Goal: Transaction & Acquisition: Purchase product/service

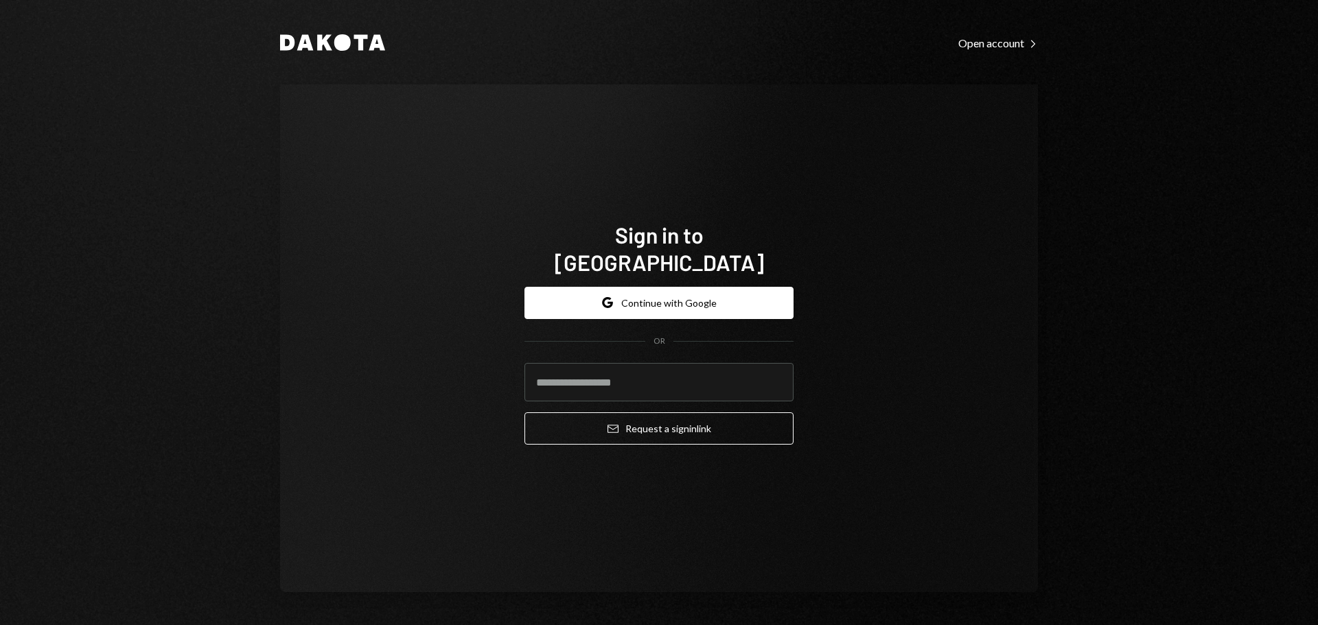
type input "**********"
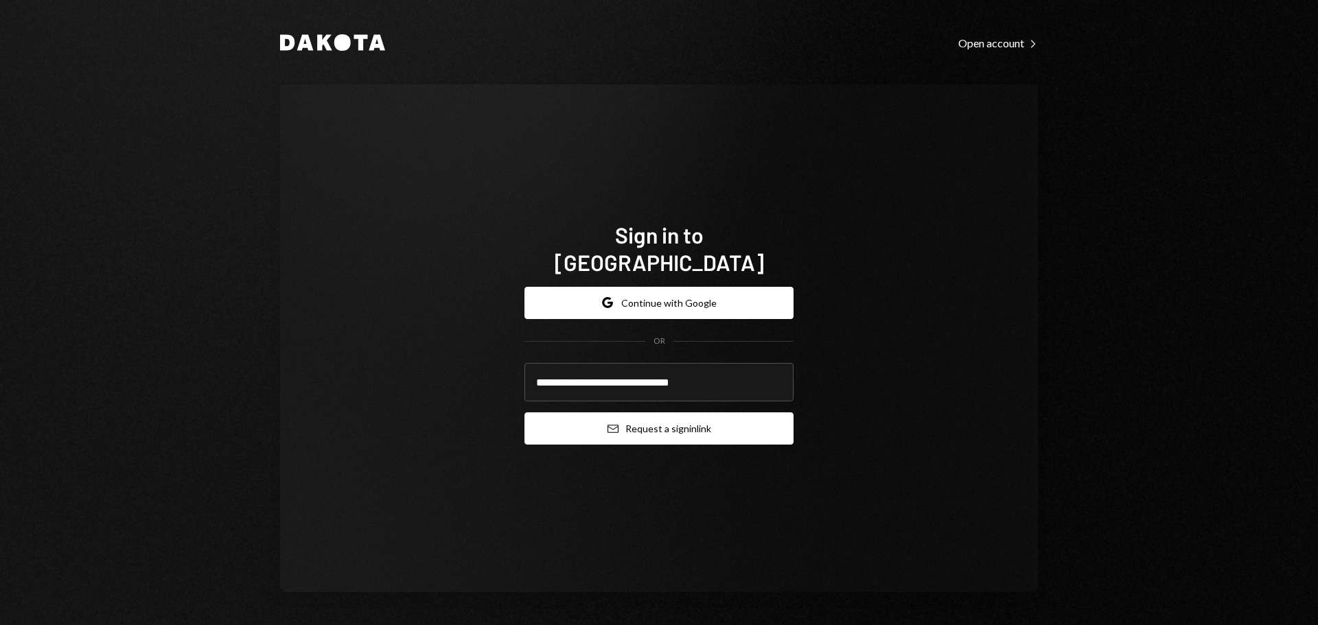
click at [631, 427] on button "Email Request a sign in link" at bounding box center [658, 428] width 269 height 32
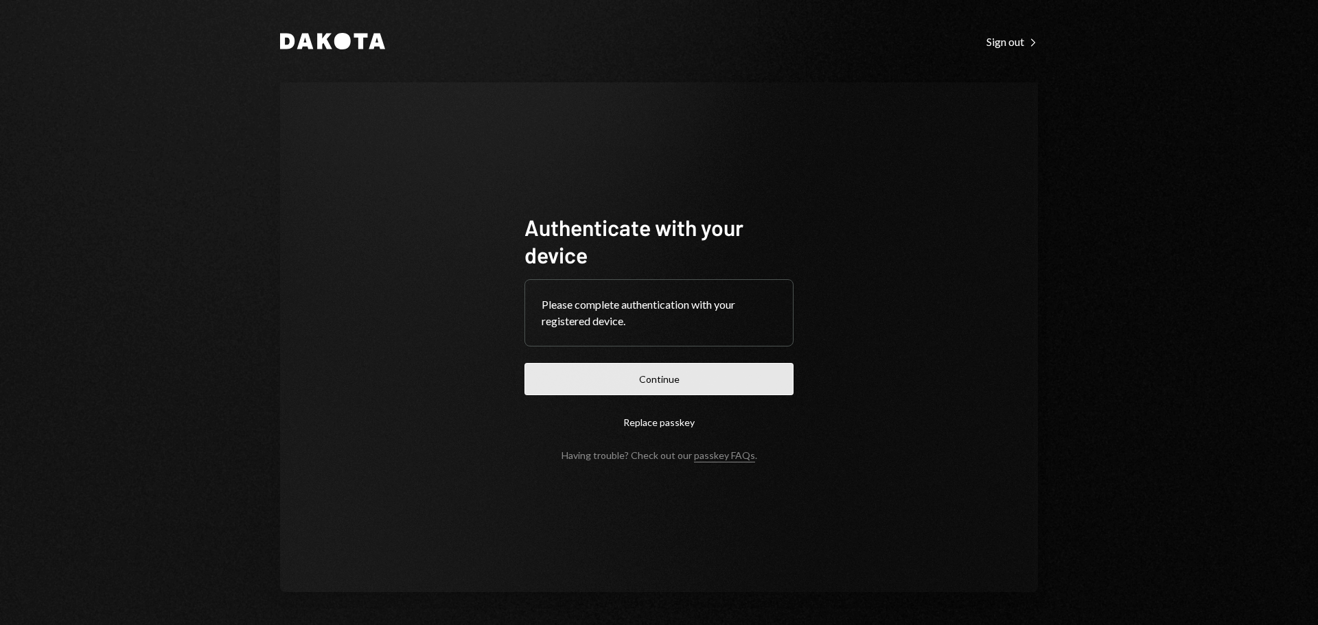
click at [616, 368] on button "Continue" at bounding box center [658, 379] width 269 height 32
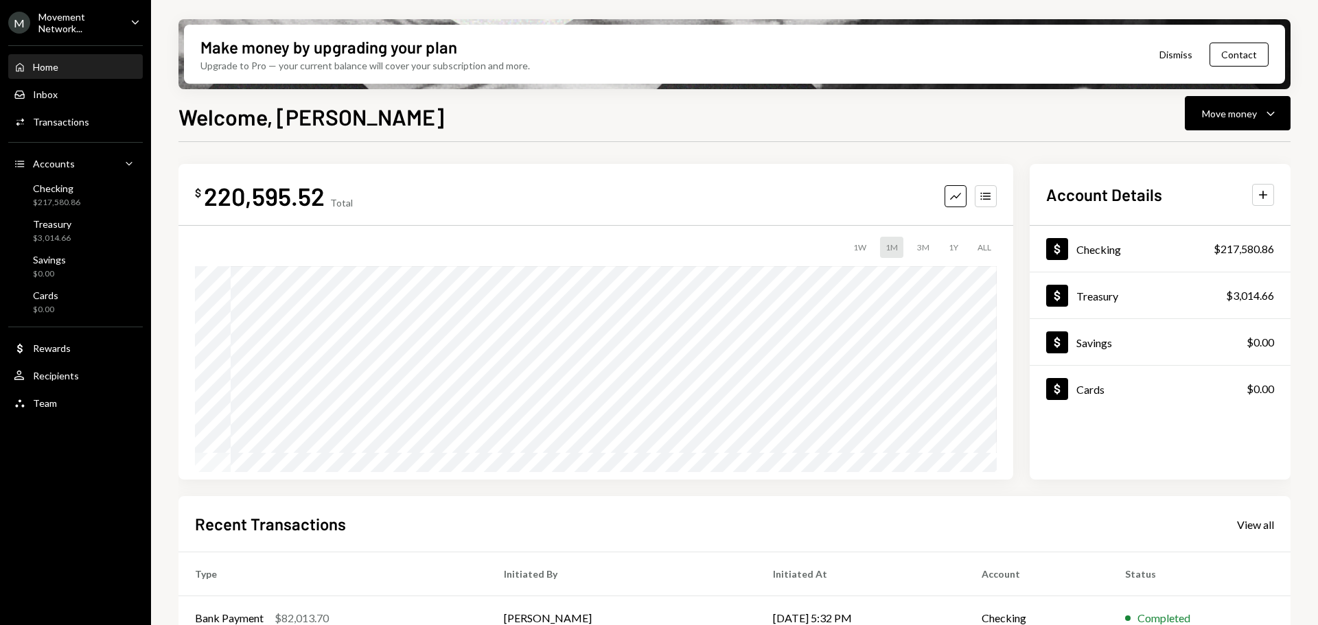
click at [60, 21] on div "Movement Network..." at bounding box center [78, 22] width 81 height 23
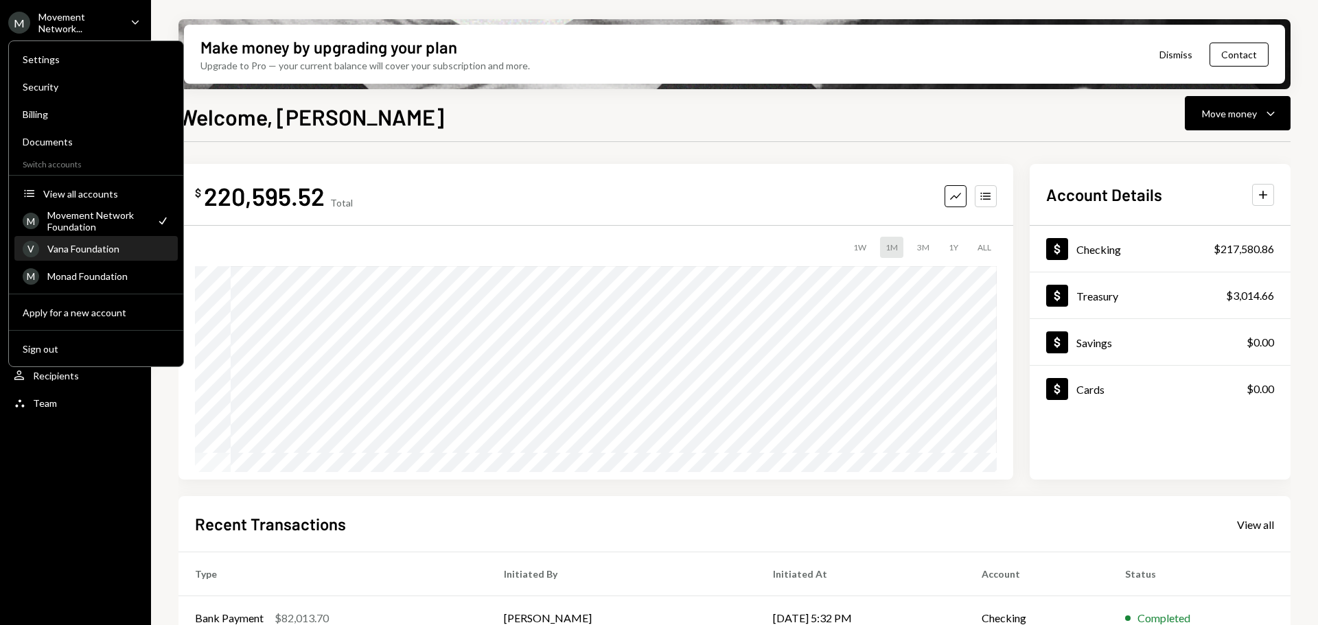
click at [82, 248] on div "Vana Foundation" at bounding box center [108, 249] width 122 height 12
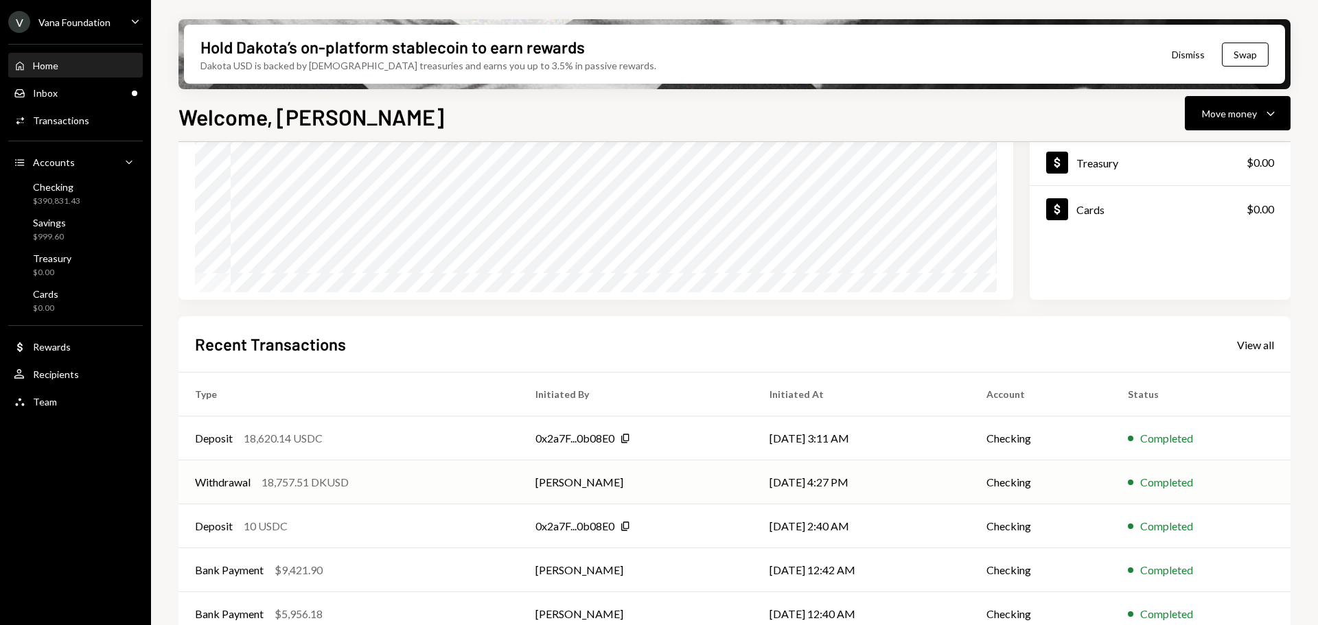
scroll to position [202, 0]
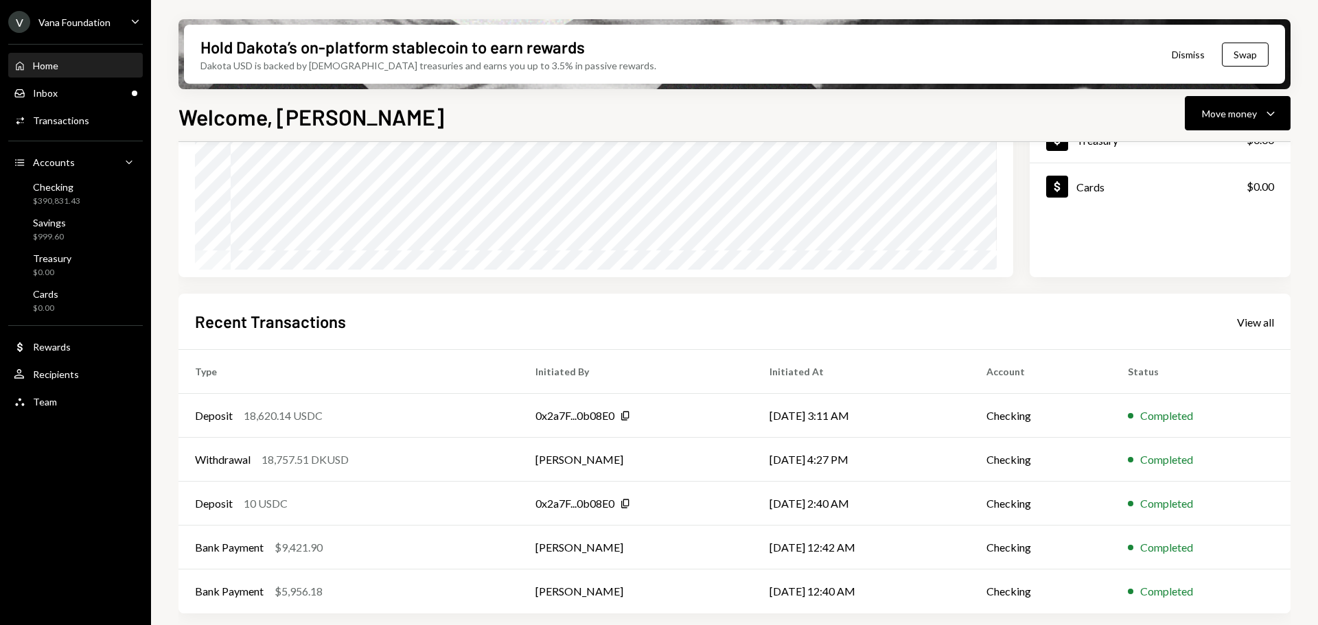
click at [61, 69] on div "Home Home" at bounding box center [76, 66] width 124 height 12
click at [71, 95] on div "Inbox Inbox" at bounding box center [76, 93] width 124 height 12
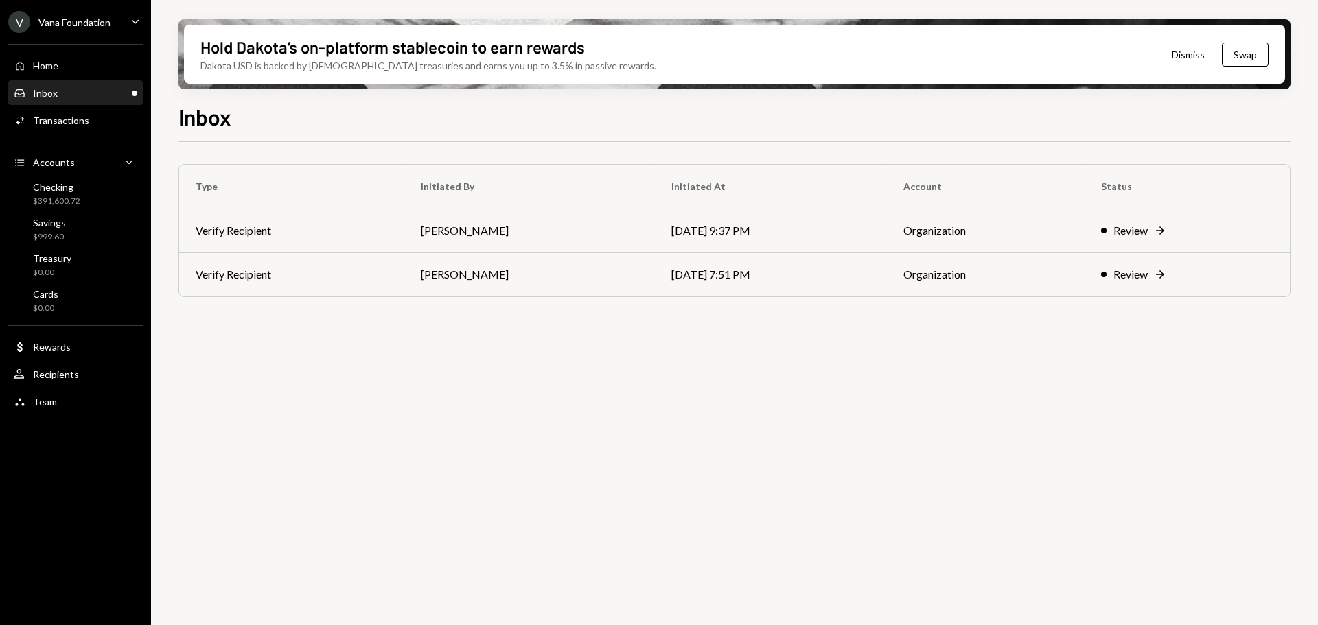
click at [32, 51] on div "Home Home Inbox Inbox Activities Transactions Accounts Accounts Caret Down Chec…" at bounding box center [75, 226] width 151 height 381
click at [62, 66] on div "Home Home" at bounding box center [76, 66] width 124 height 12
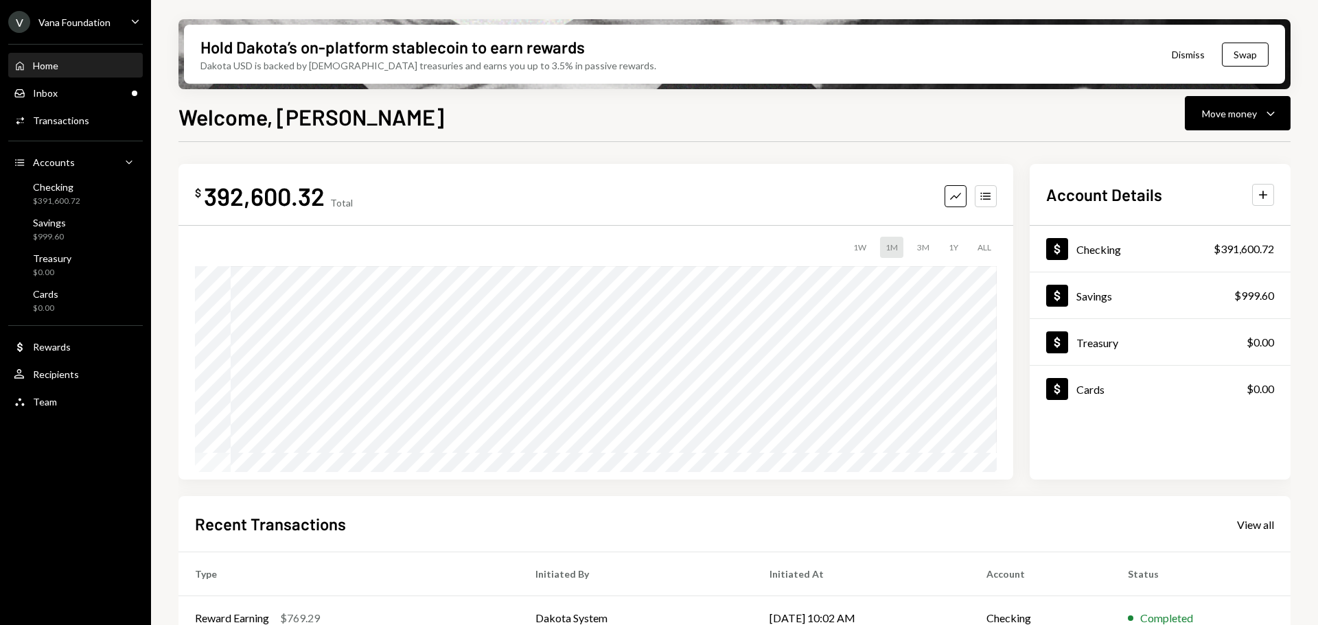
click at [80, 20] on div "Vana Foundation" at bounding box center [74, 22] width 72 height 12
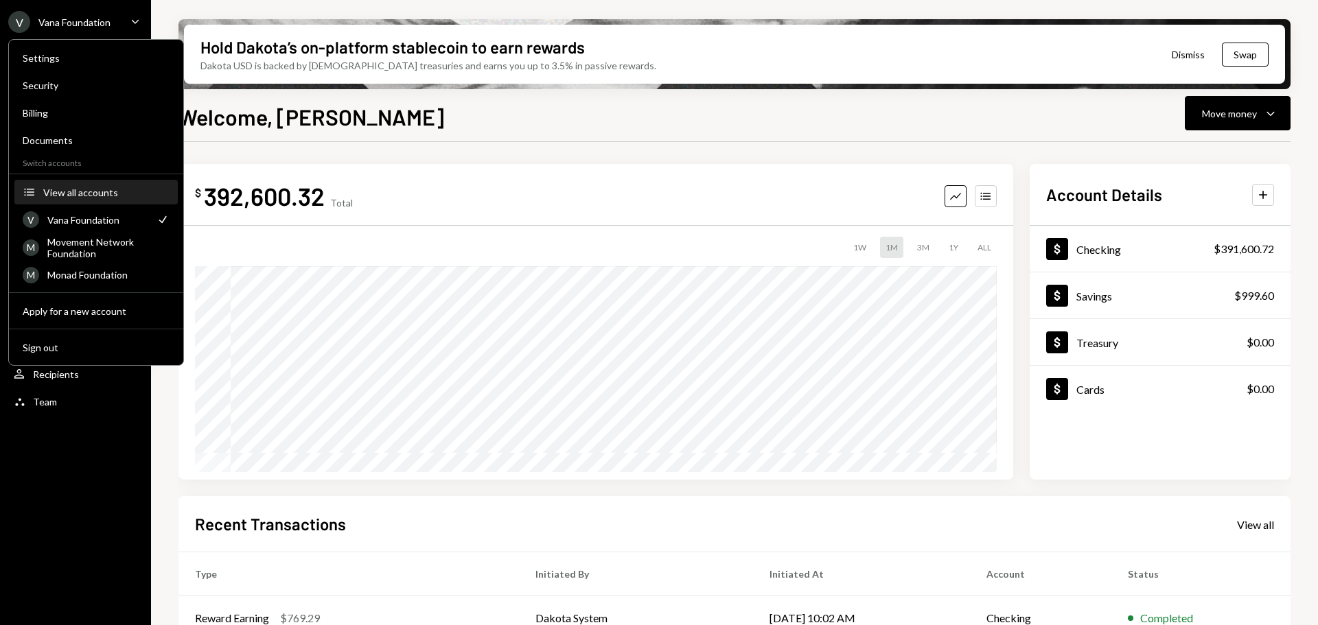
click at [71, 196] on div "View all accounts" at bounding box center [106, 193] width 126 height 12
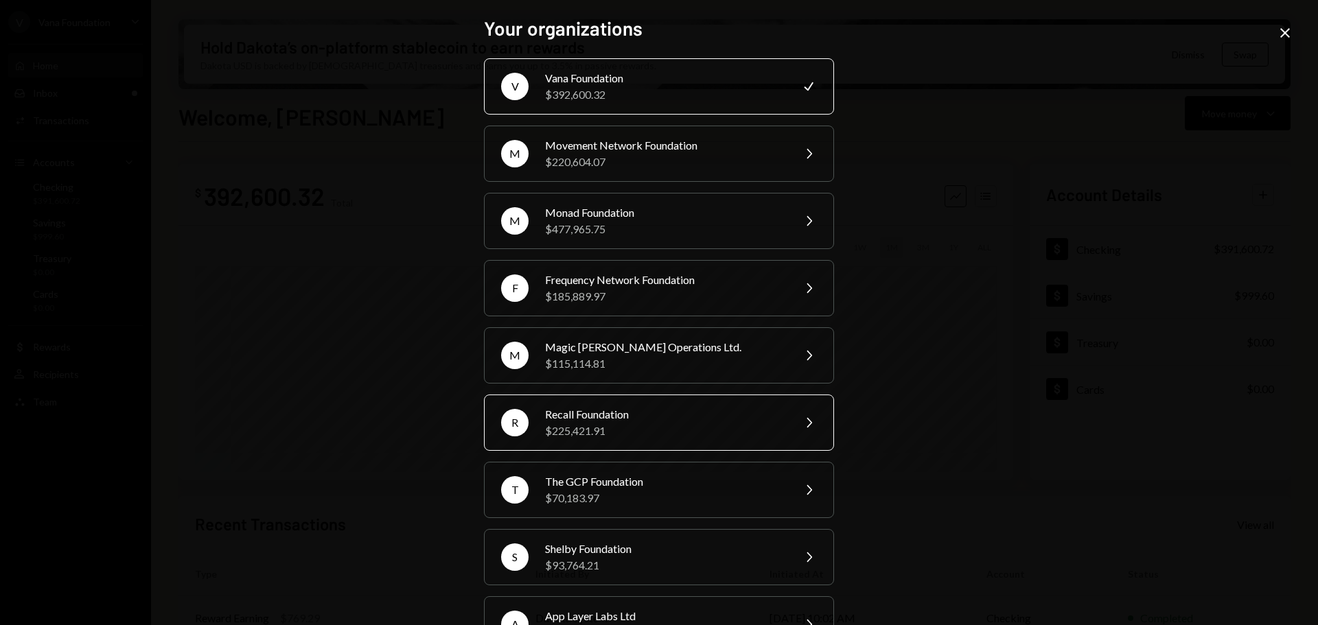
click at [644, 419] on div "Recall Foundation" at bounding box center [664, 414] width 239 height 16
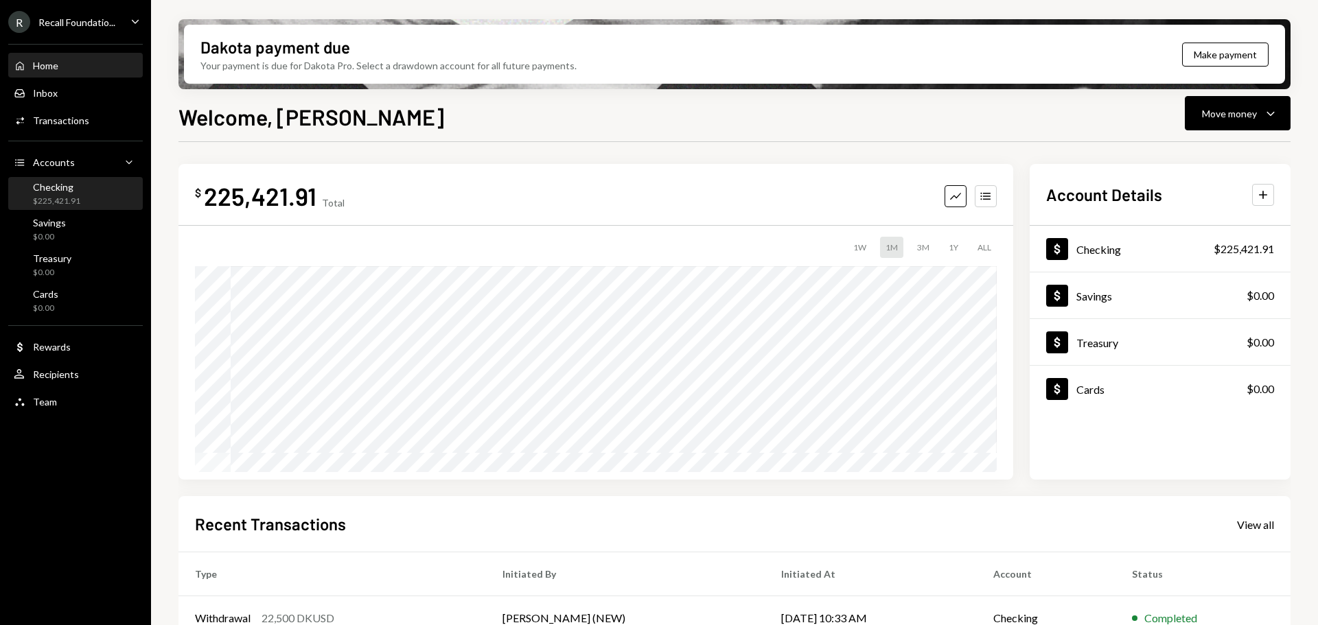
click at [69, 196] on div "$225,421.91" at bounding box center [56, 202] width 47 height 12
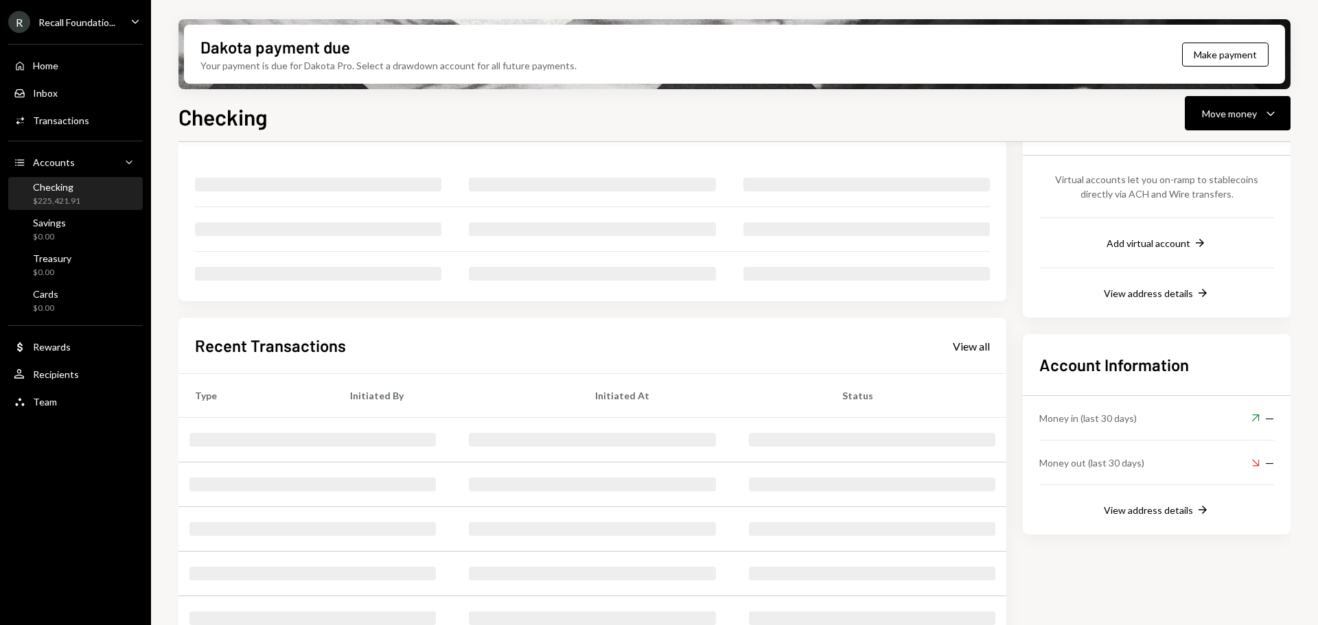
scroll to position [134, 0]
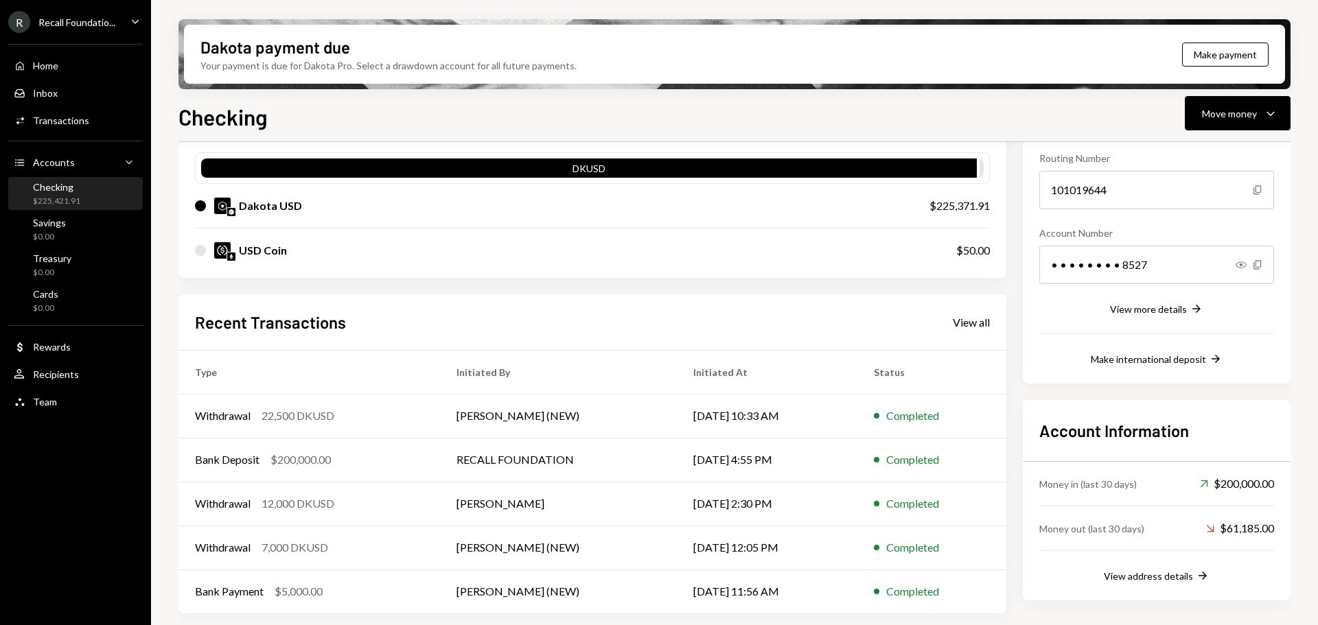
click at [54, 189] on div "Checking" at bounding box center [56, 187] width 47 height 12
click at [962, 325] on div "View all" at bounding box center [970, 323] width 37 height 14
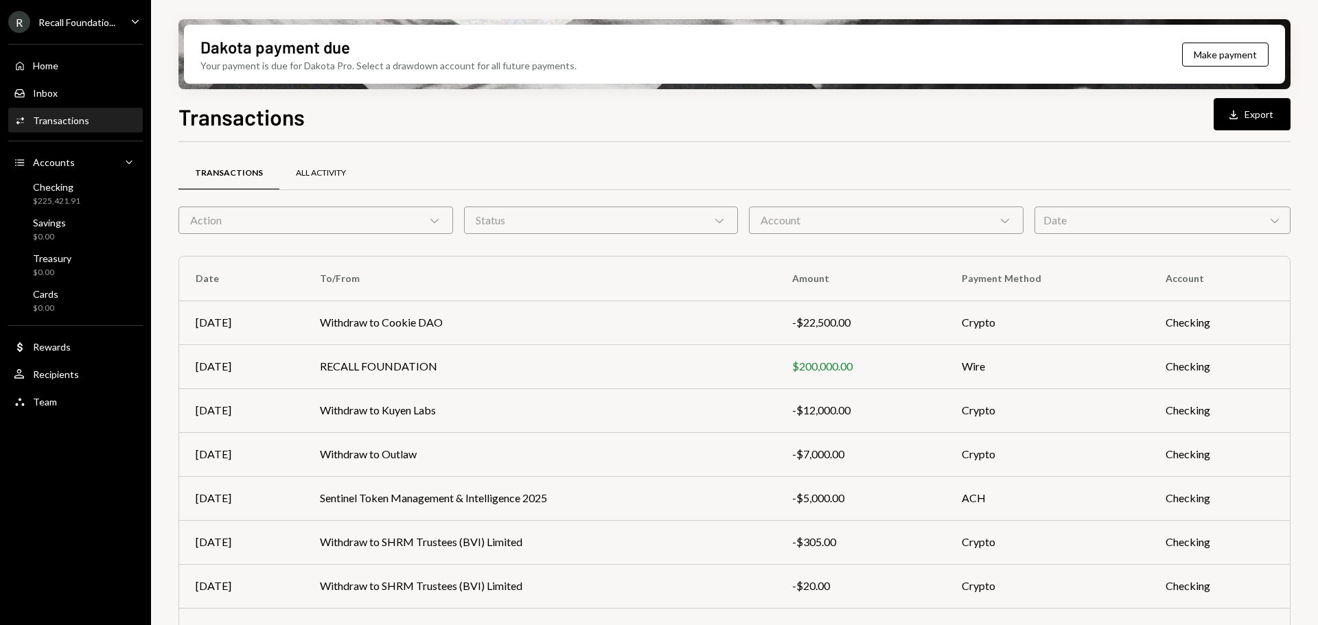
click at [302, 172] on div "All Activity" at bounding box center [321, 173] width 50 height 12
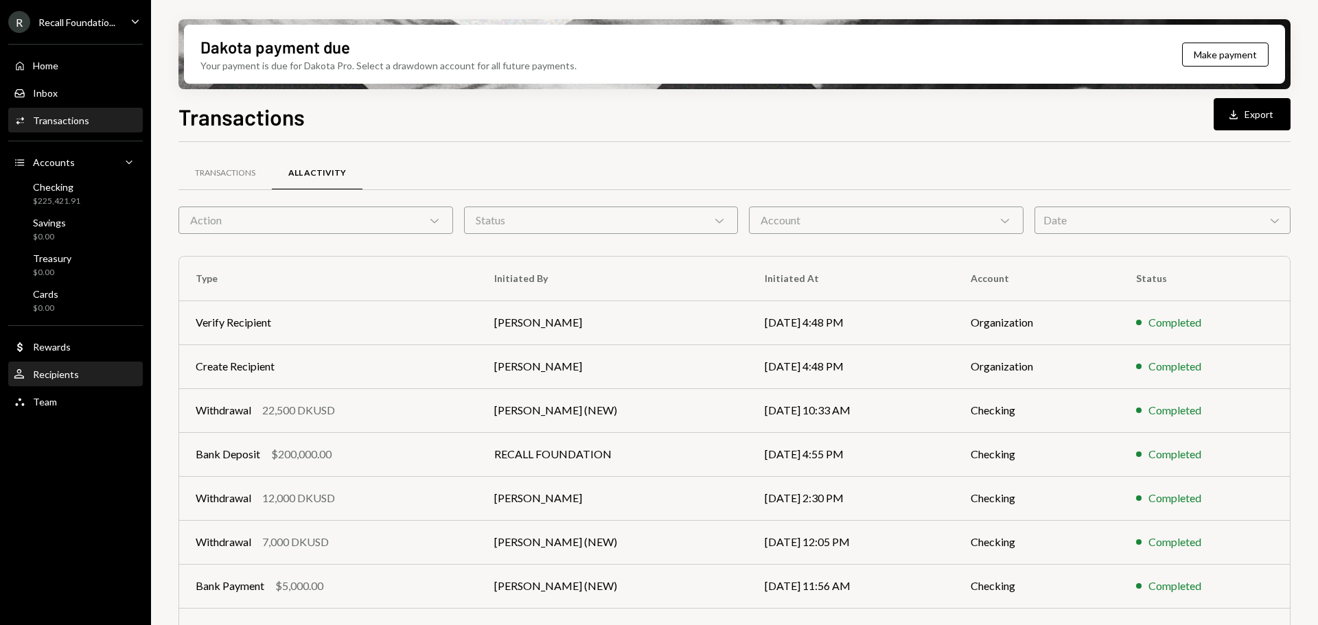
click at [59, 362] on link "User Recipients" at bounding box center [75, 374] width 134 height 25
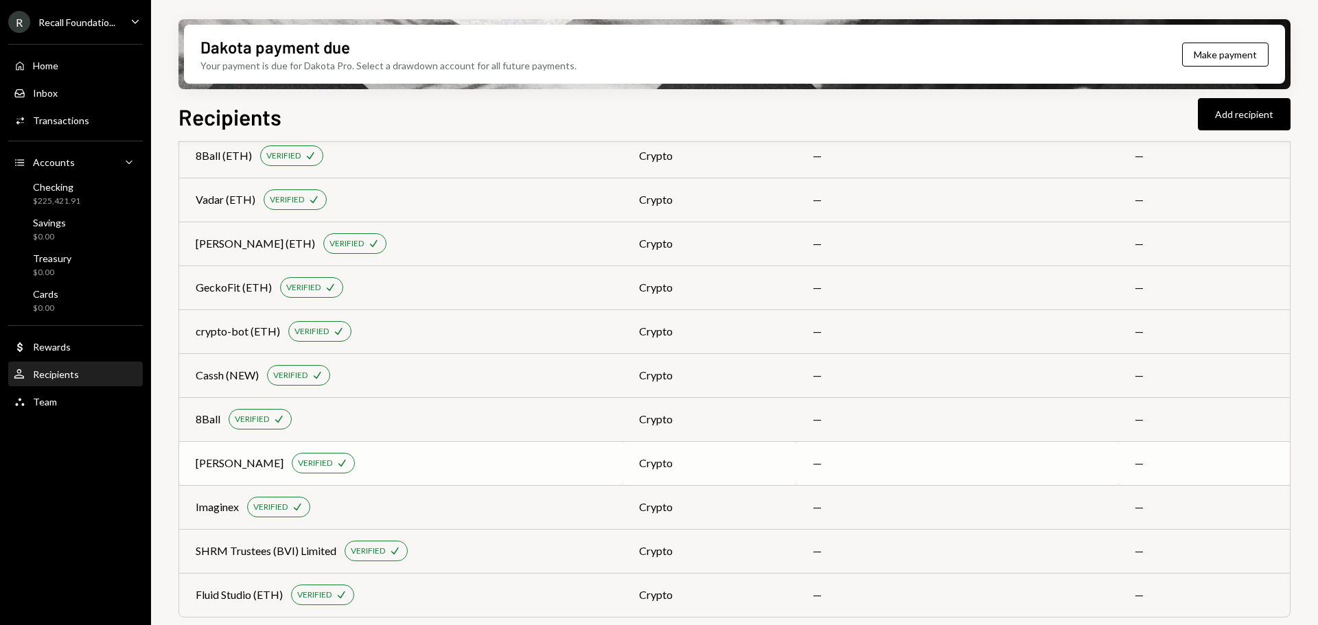
scroll to position [650, 0]
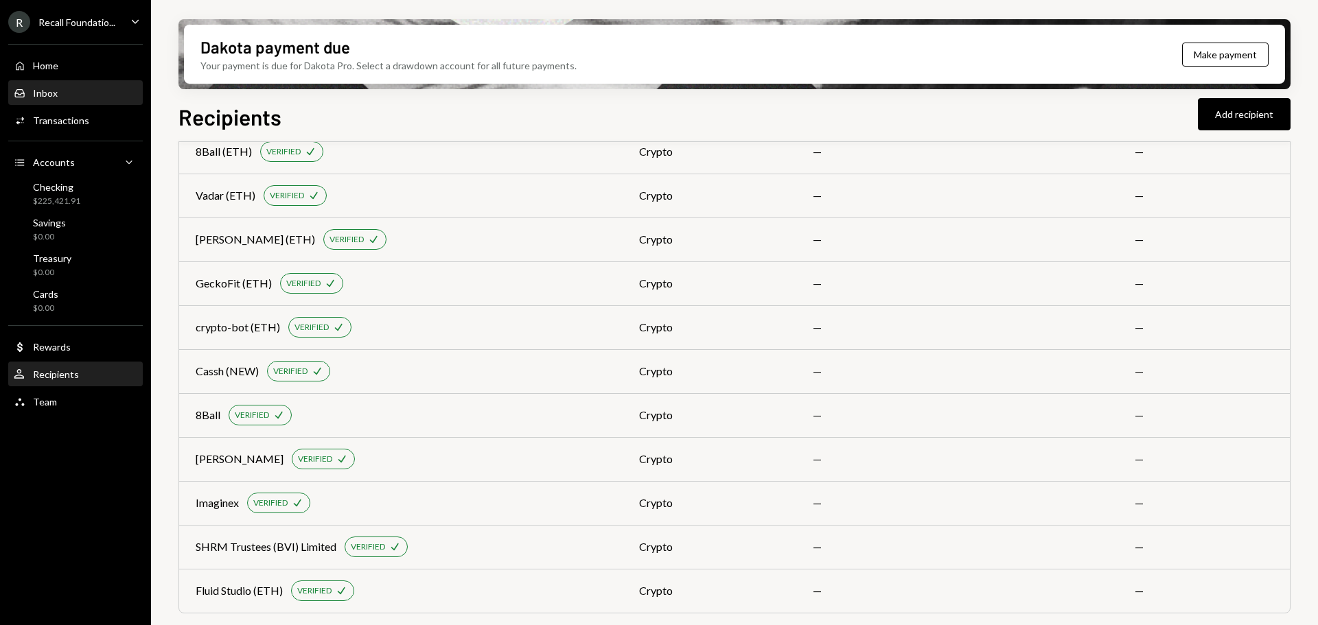
click at [52, 95] on div "Inbox" at bounding box center [45, 93] width 25 height 12
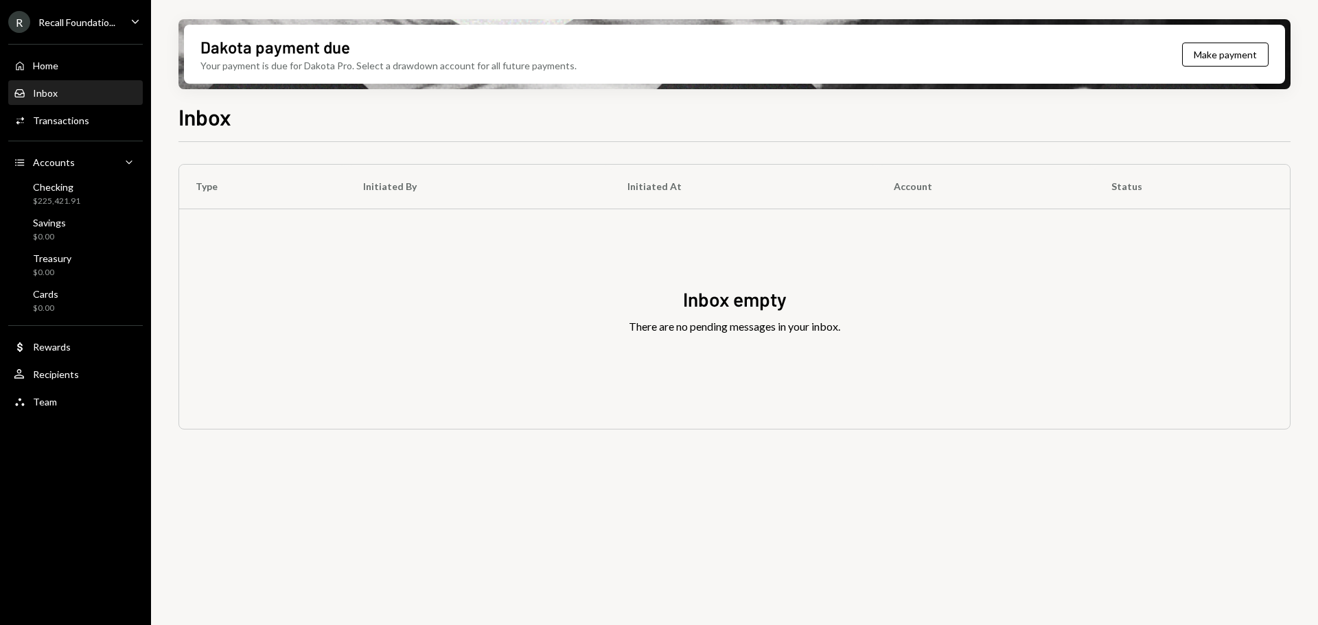
click at [78, 188] on div "Checking" at bounding box center [56, 187] width 47 height 12
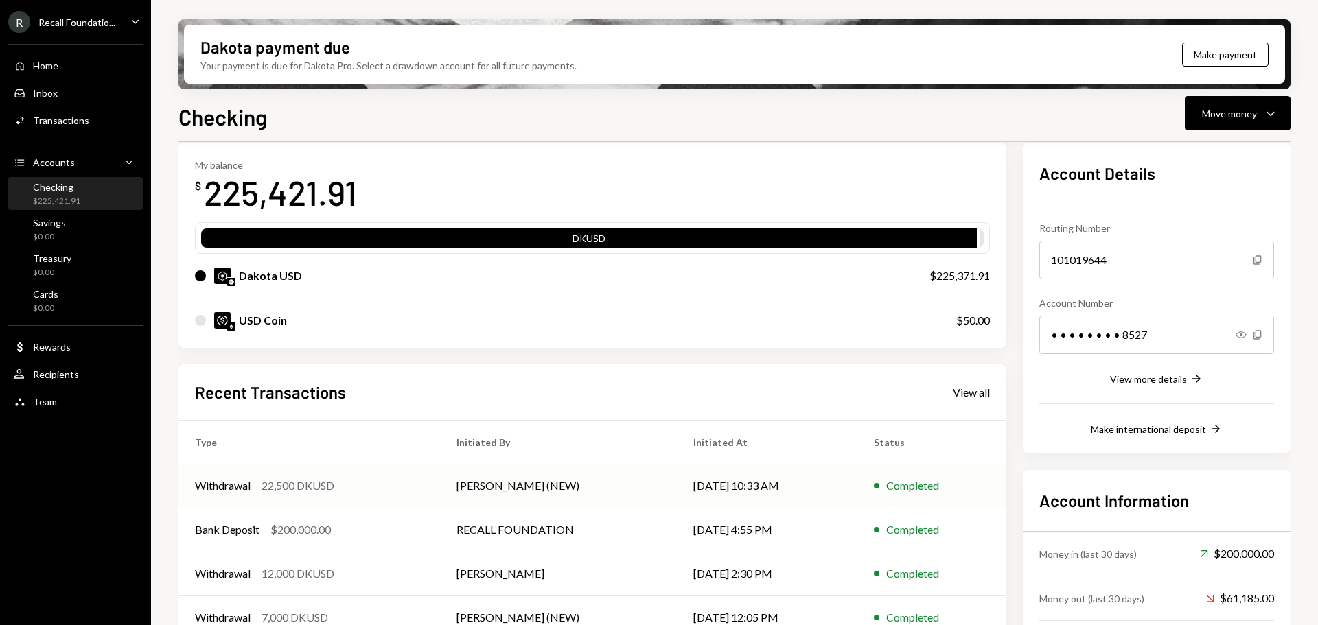
scroll to position [134, 0]
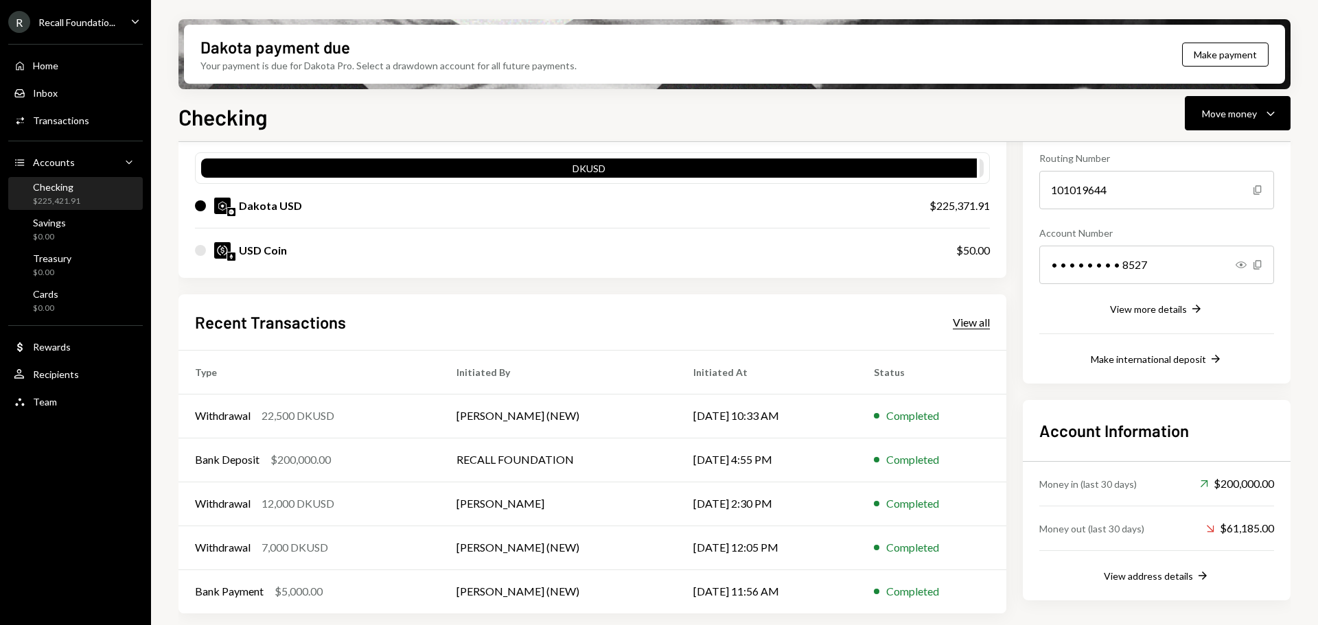
click at [979, 324] on div "View all" at bounding box center [970, 323] width 37 height 14
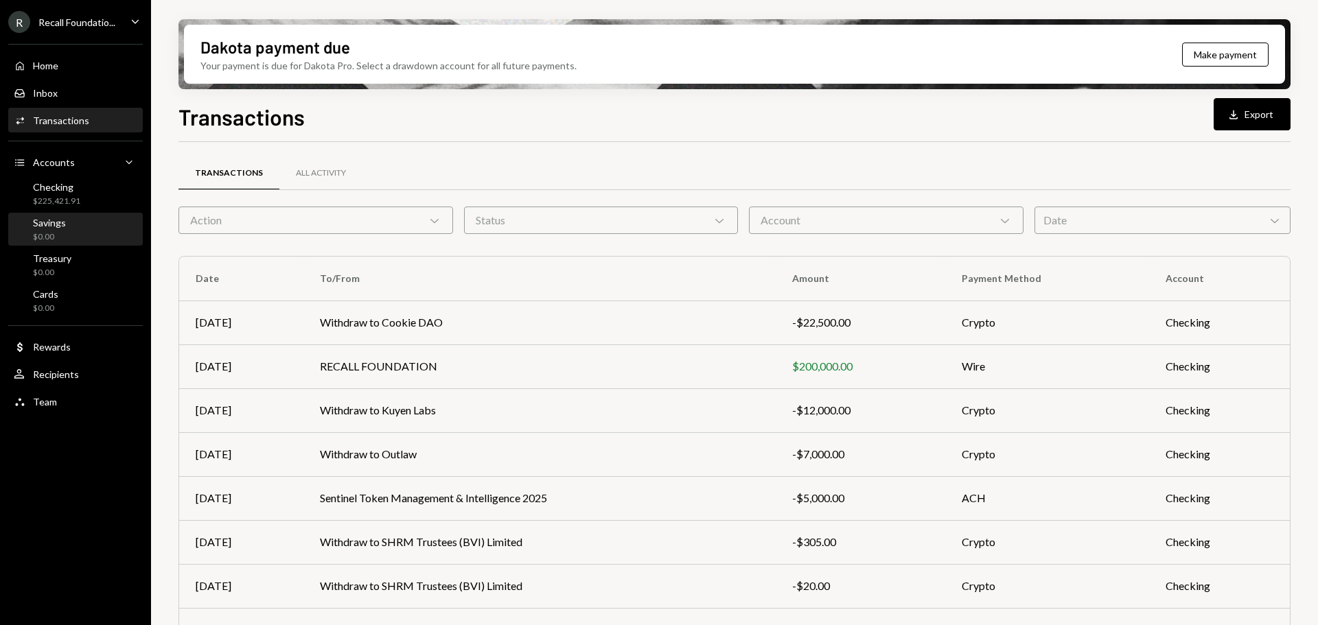
click at [47, 228] on div "Savings" at bounding box center [49, 223] width 33 height 12
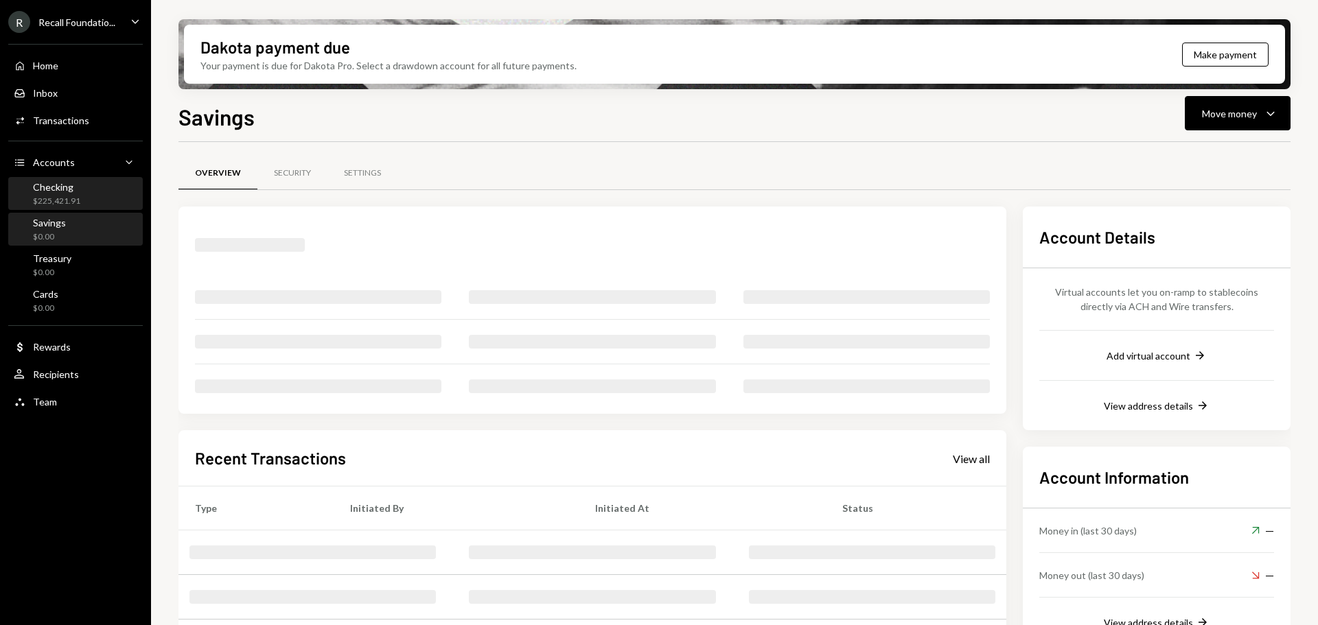
click at [52, 196] on div "$225,421.91" at bounding box center [56, 202] width 47 height 12
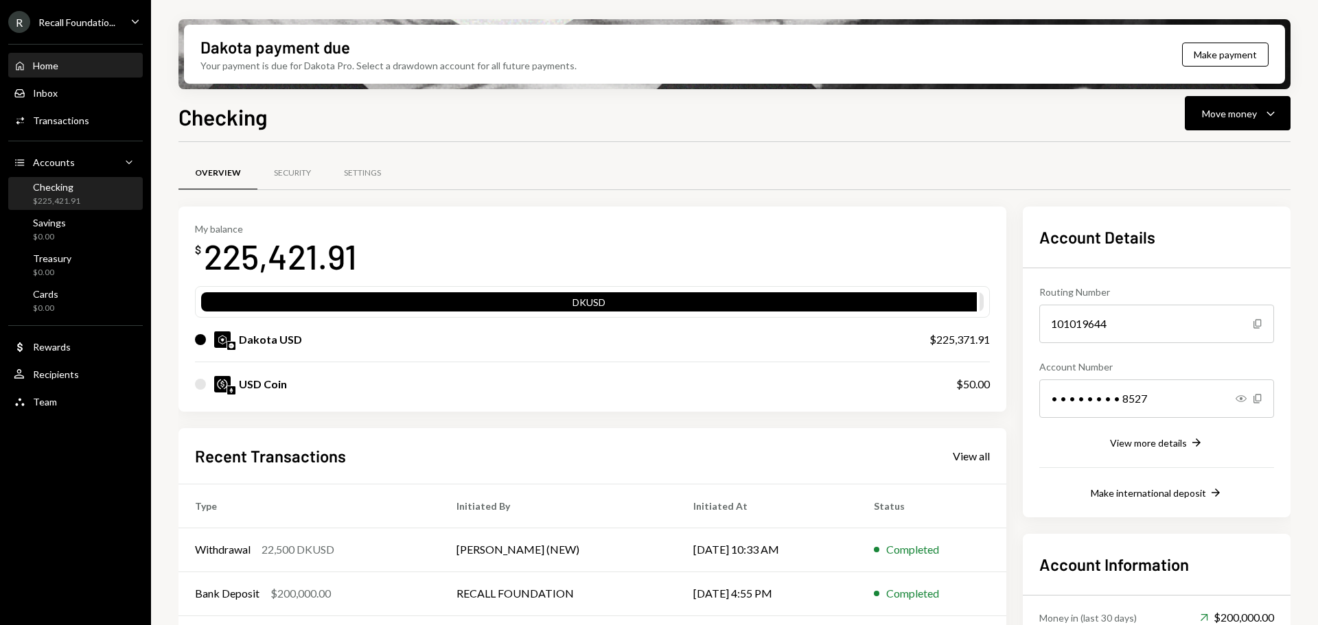
click at [56, 66] on div "Home" at bounding box center [45, 66] width 25 height 12
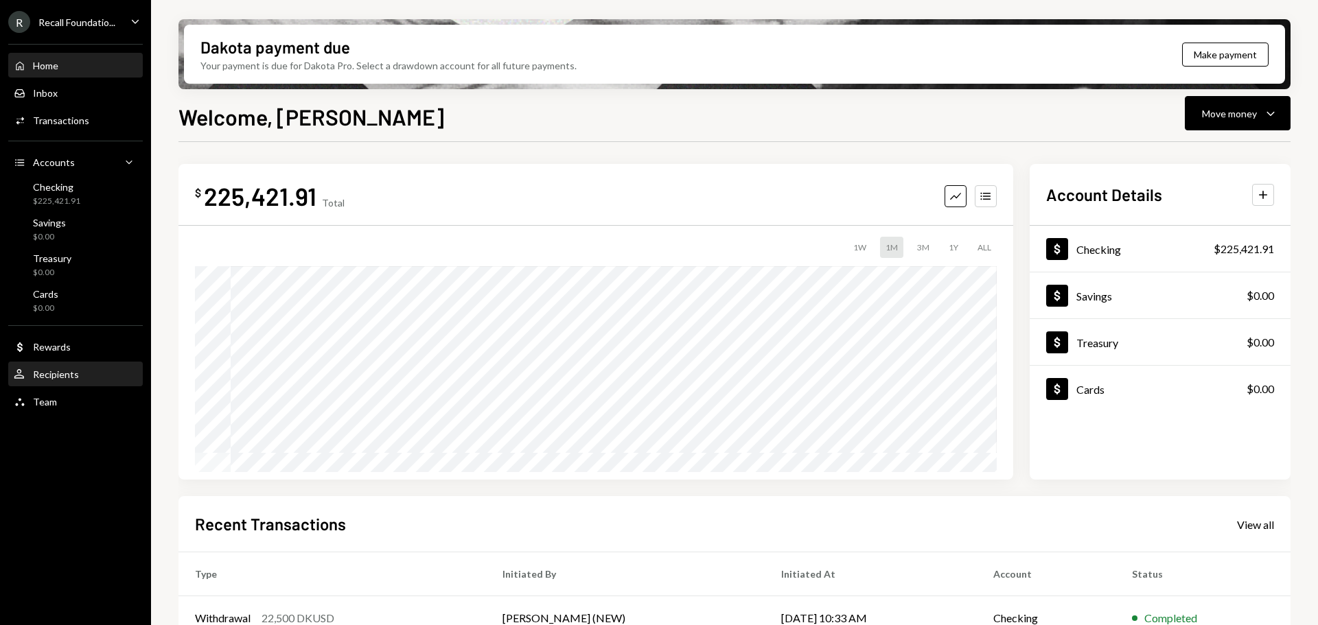
click at [56, 379] on div "Recipients" at bounding box center [56, 374] width 46 height 12
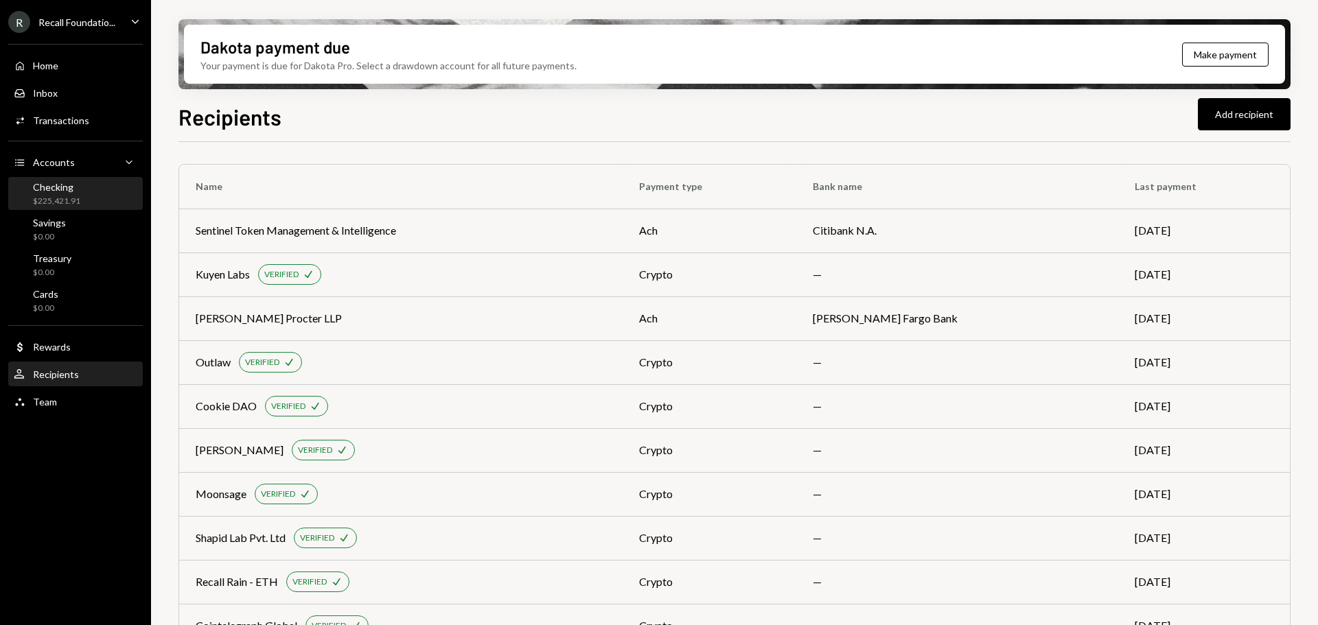
click at [66, 193] on div "Checking $225,421.91" at bounding box center [56, 194] width 47 height 26
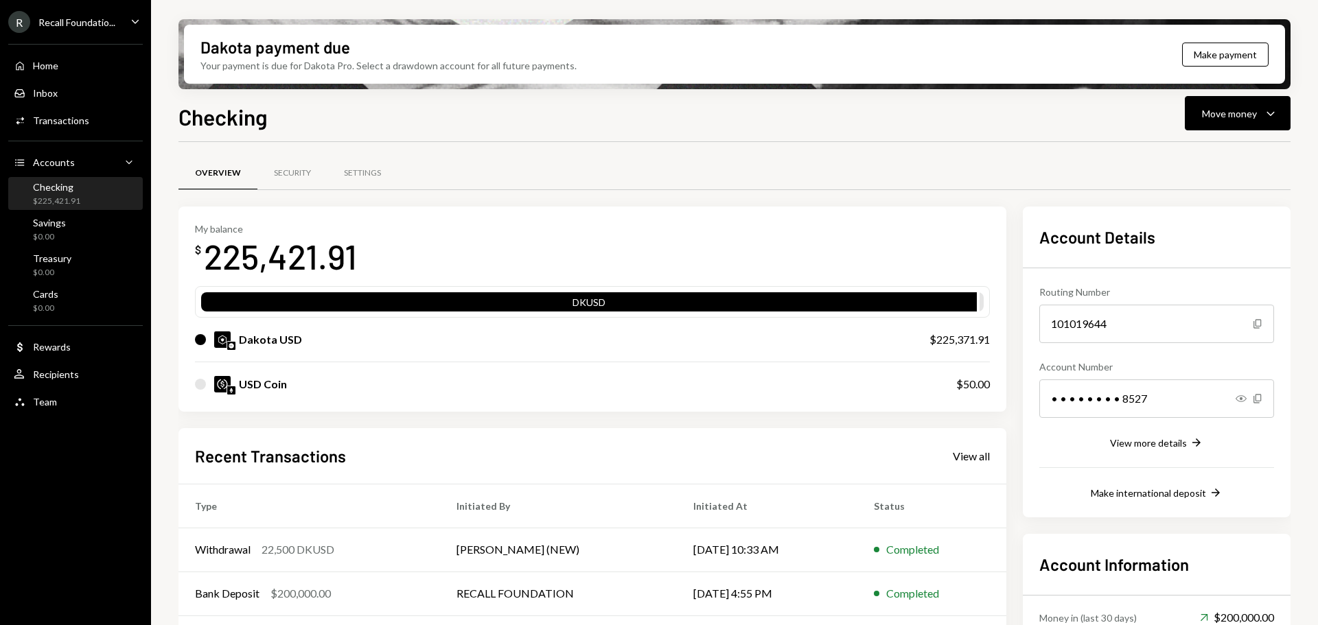
click at [95, 191] on div "Checking $225,421.91" at bounding box center [76, 194] width 124 height 26
click at [1265, 118] on icon "Caret Down" at bounding box center [1270, 113] width 16 height 16
click at [1212, 158] on div "Send" at bounding box center [1226, 155] width 100 height 14
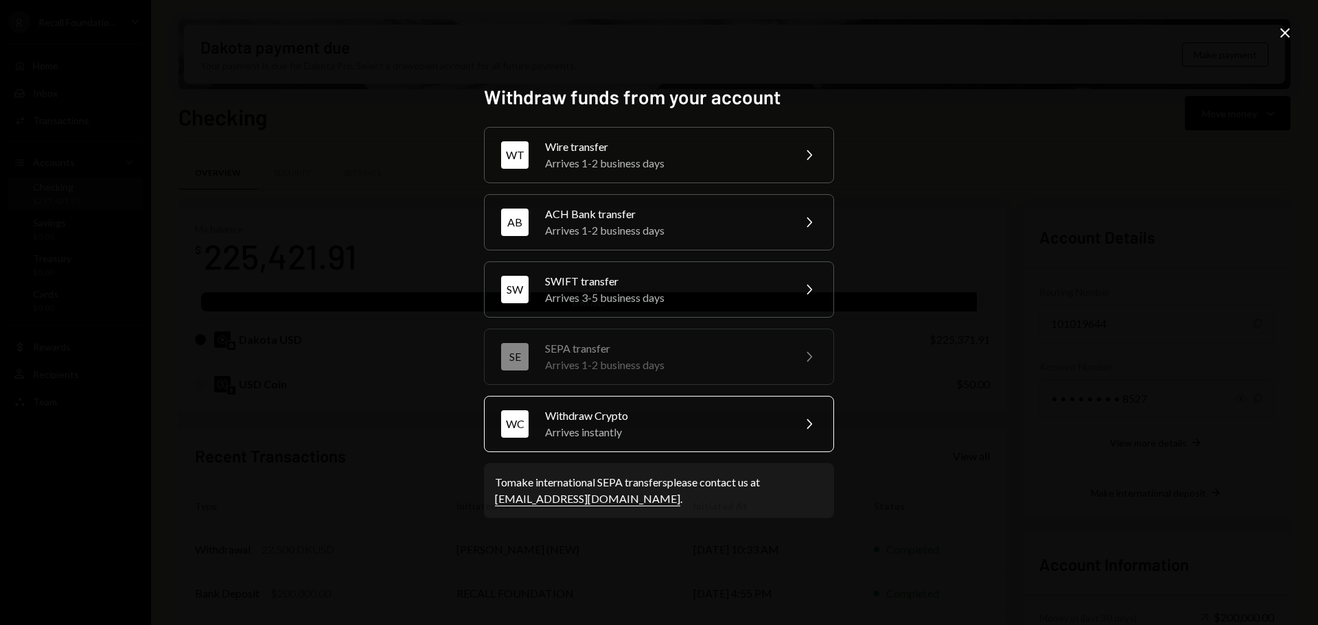
click at [634, 426] on div "Arrives instantly" at bounding box center [664, 432] width 239 height 16
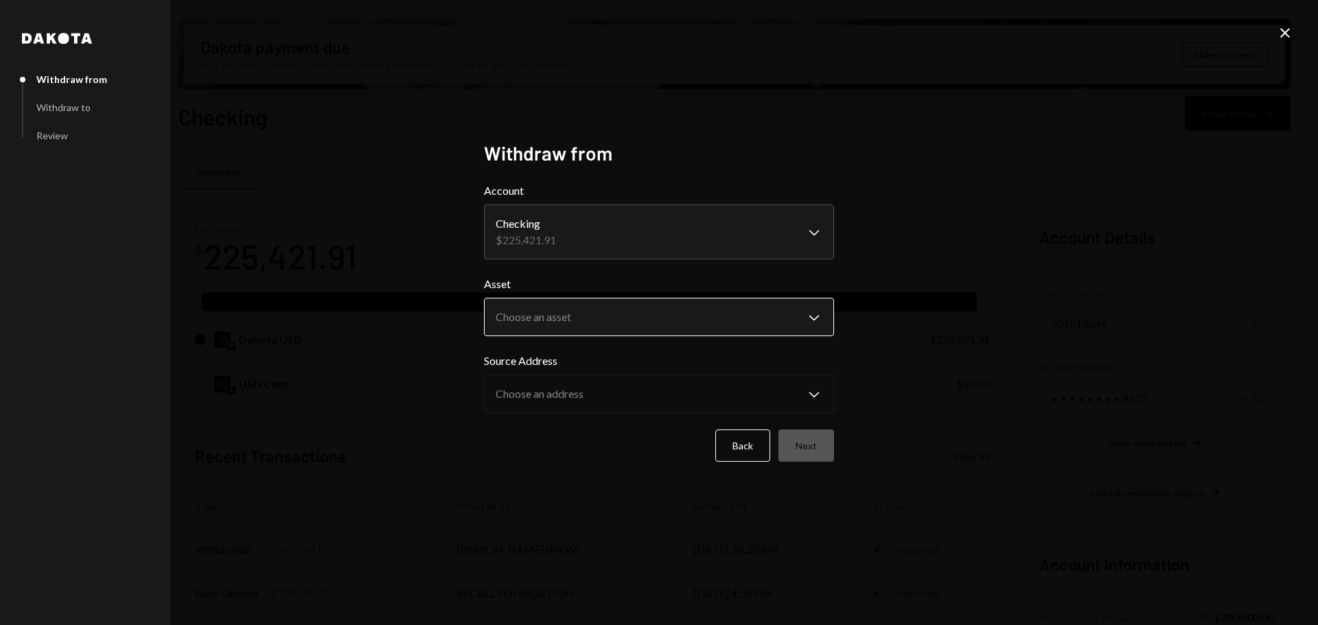
click at [609, 323] on body "R Recall Foundatio... Caret Down Home Home Inbox Inbox Activities Transactions …" at bounding box center [659, 312] width 1318 height 625
click at [1288, 25] on icon "Close" at bounding box center [1284, 33] width 16 height 16
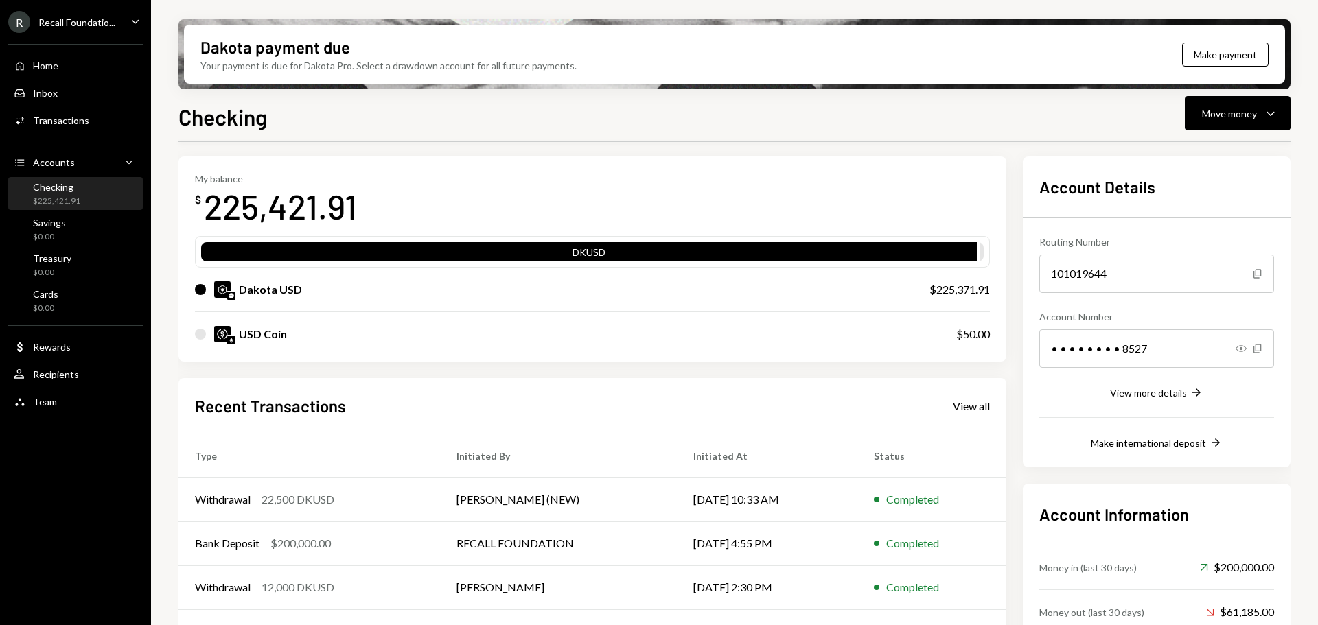
scroll to position [69, 0]
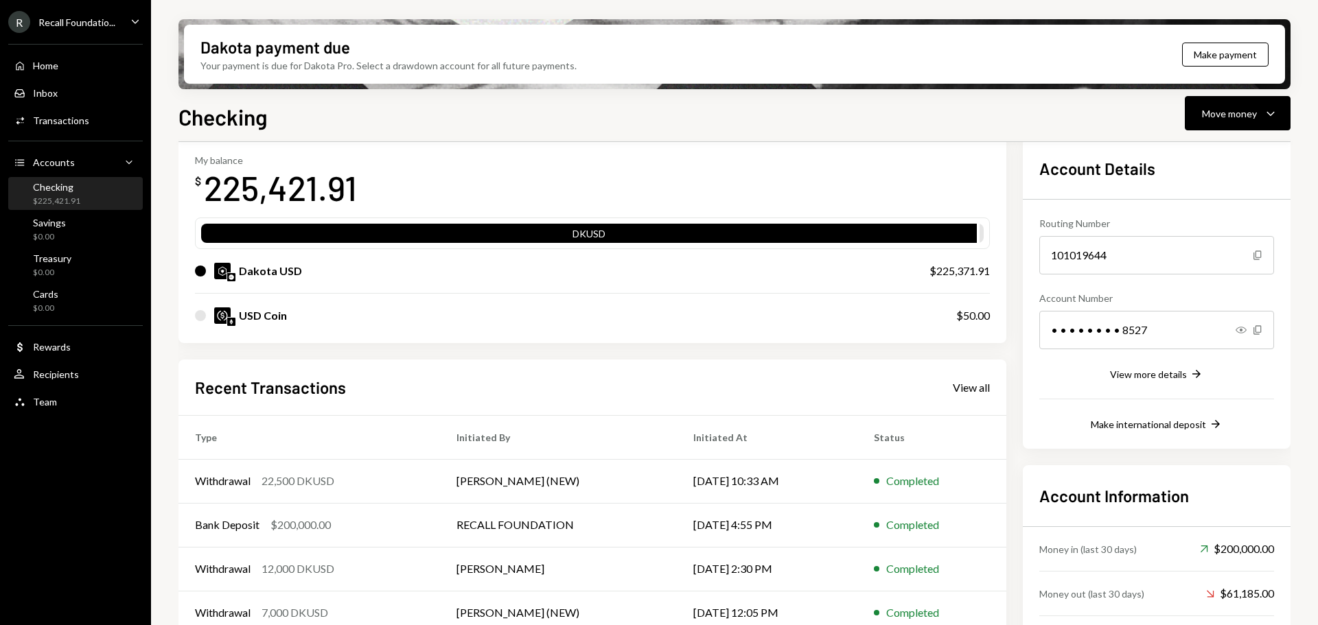
click at [55, 190] on div "Checking" at bounding box center [56, 187] width 47 height 12
click at [57, 395] on div "Team Team" at bounding box center [76, 401] width 124 height 23
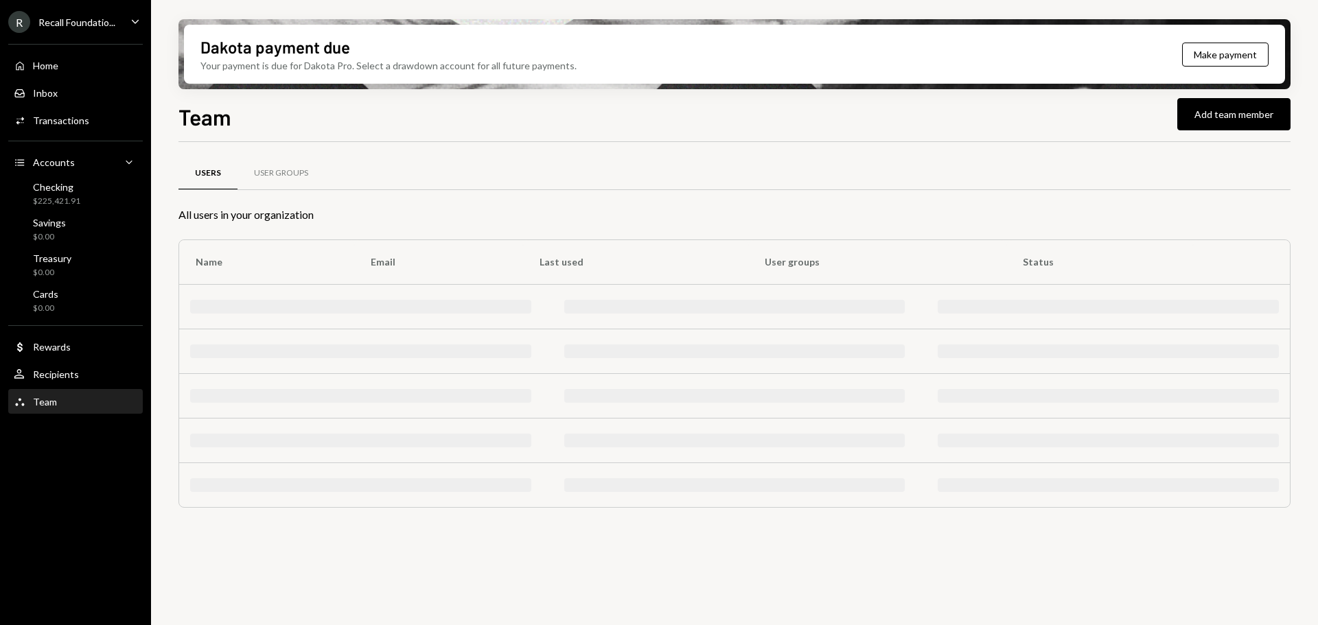
click at [59, 368] on div "Recipients" at bounding box center [56, 374] width 46 height 12
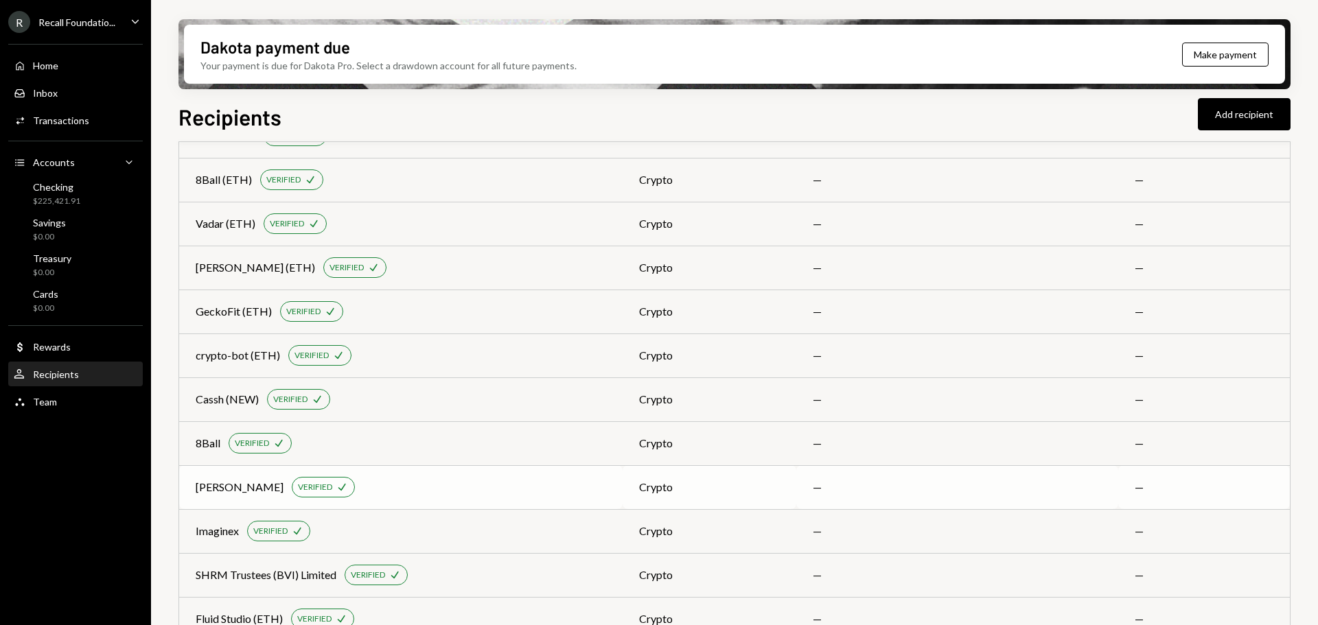
scroll to position [650, 0]
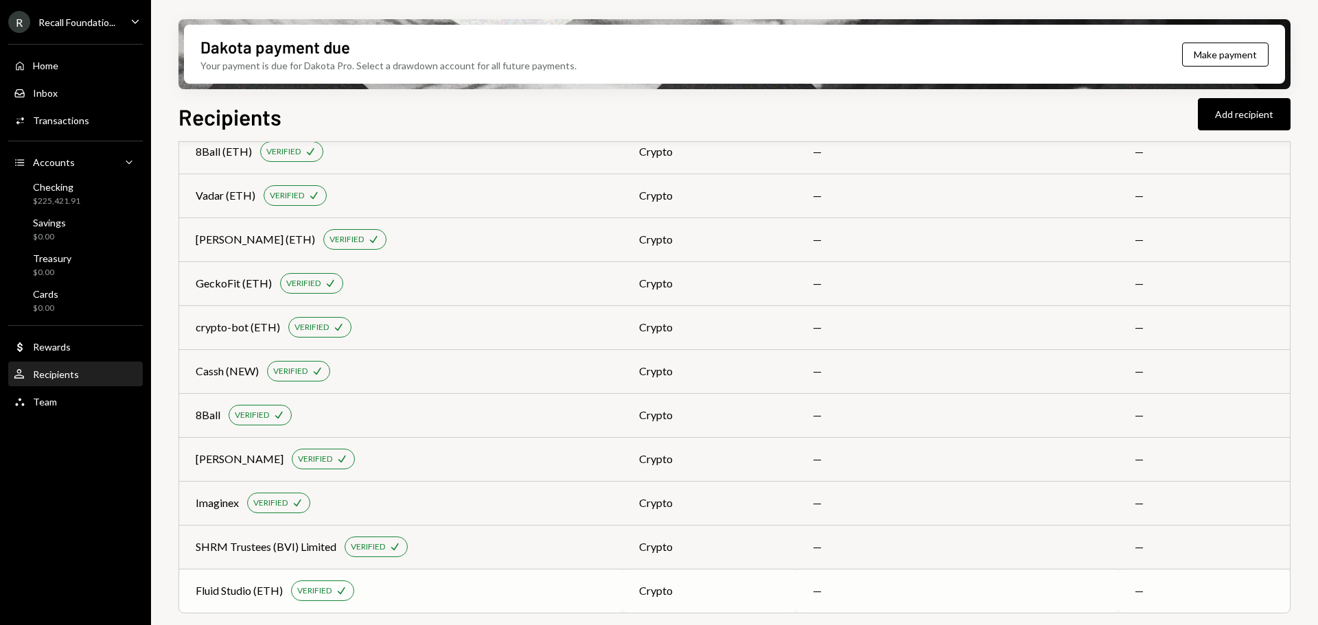
click at [498, 591] on div "Fluid Studio (ETH) VERIFIED Check" at bounding box center [401, 591] width 410 height 21
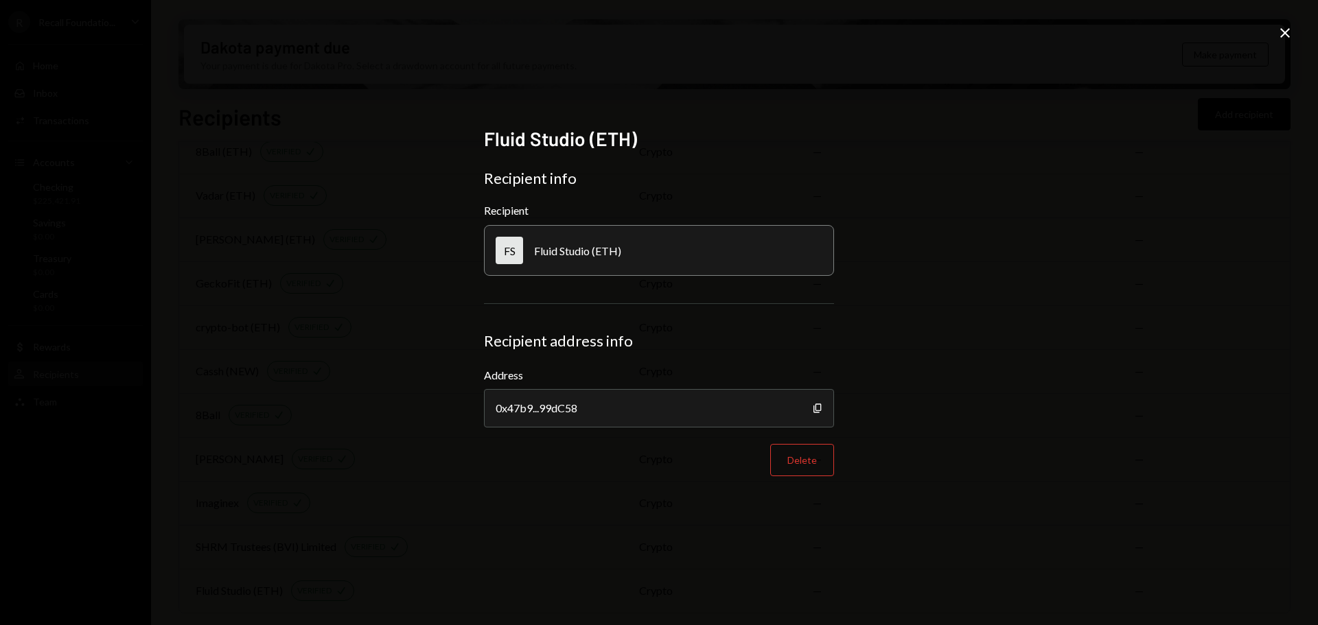
click at [1276, 32] on div "Fluid Studio (ETH) Recipient info Recipient FS Fluid Studio (ETH) Recipient add…" at bounding box center [659, 312] width 1318 height 625
click at [1289, 25] on div "Fluid Studio (ETH) Recipient info Recipient FS Fluid Studio (ETH) Recipient add…" at bounding box center [659, 312] width 1318 height 625
click at [1283, 30] on icon "Close" at bounding box center [1284, 33] width 16 height 16
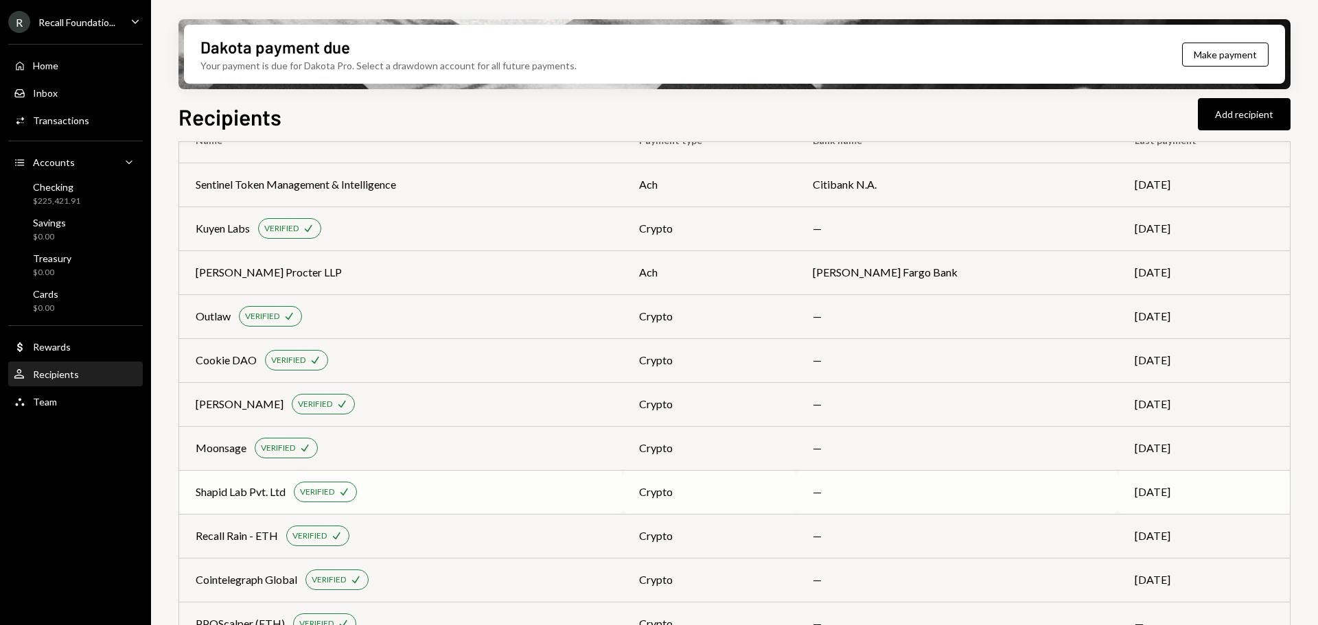
scroll to position [69, 0]
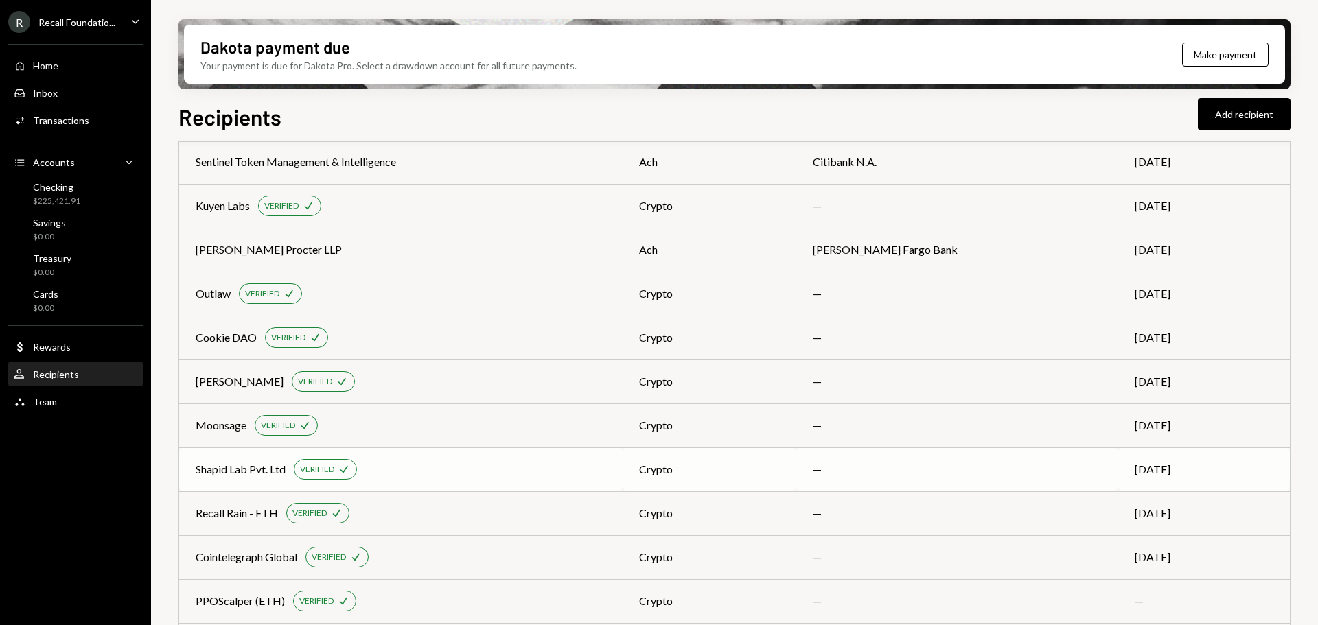
click at [480, 471] on div "Shapid Lab Pvt. Ltd VERIFIED Check" at bounding box center [401, 469] width 410 height 21
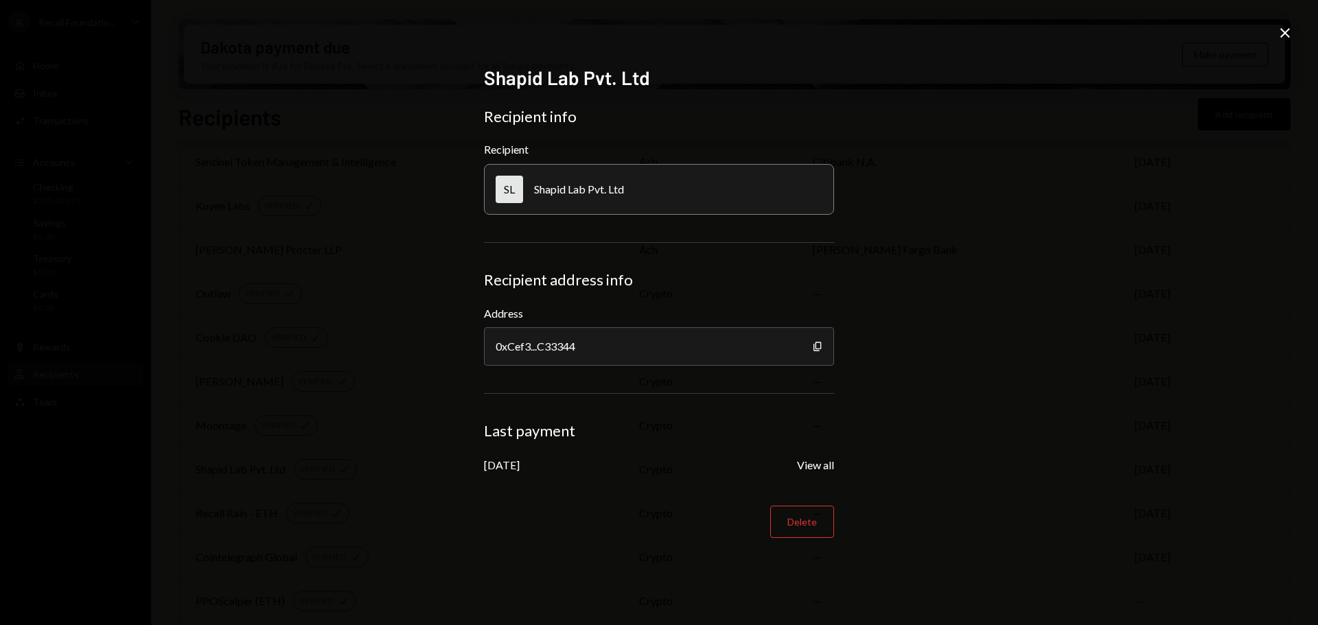
click at [1285, 25] on icon "Close" at bounding box center [1284, 33] width 16 height 16
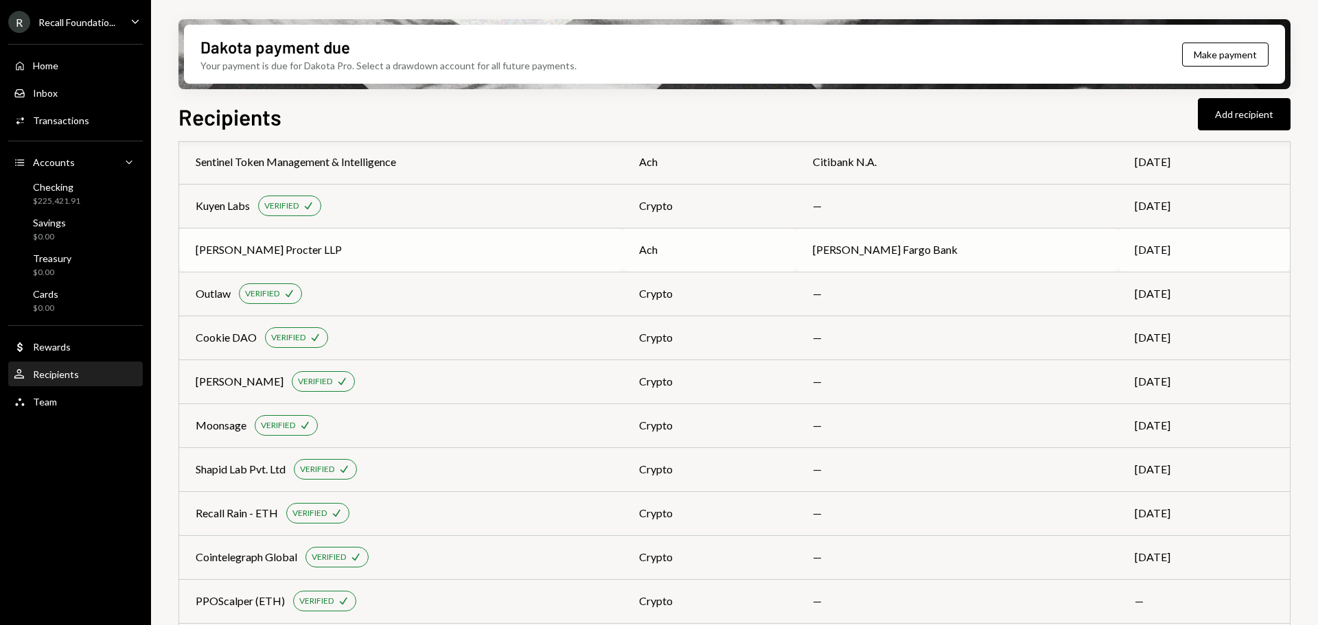
scroll to position [0, 0]
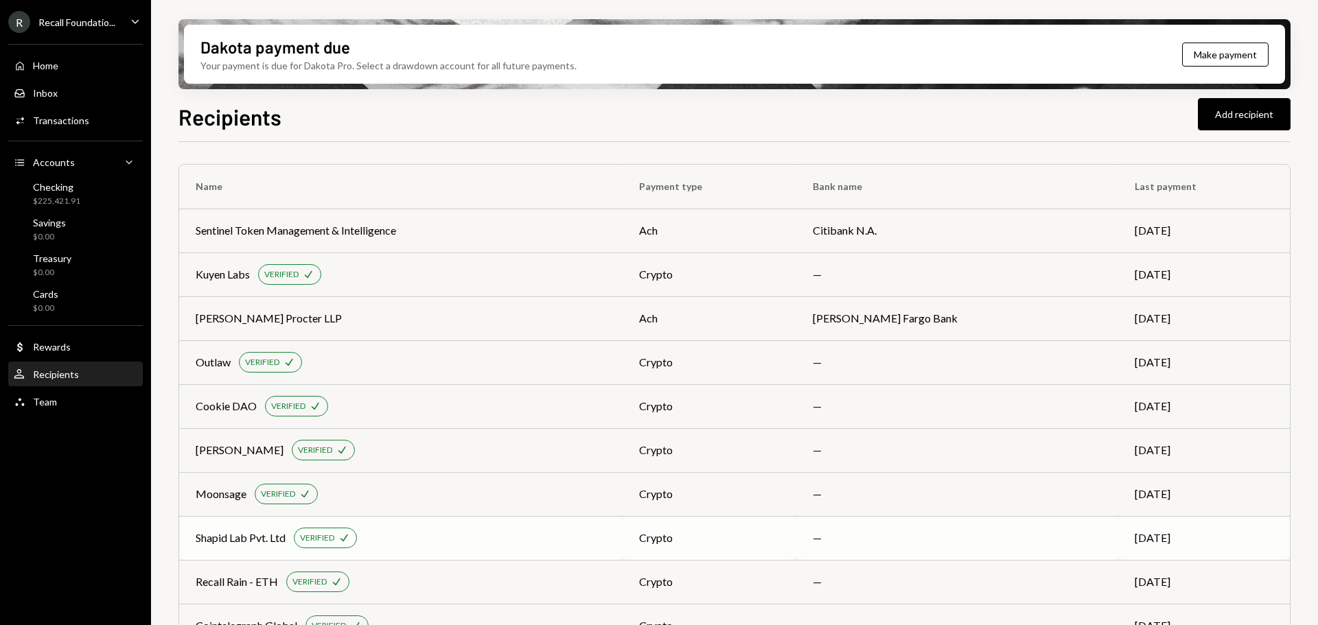
click at [418, 541] on div "Shapid Lab Pvt. Ltd VERIFIED Check" at bounding box center [401, 538] width 410 height 21
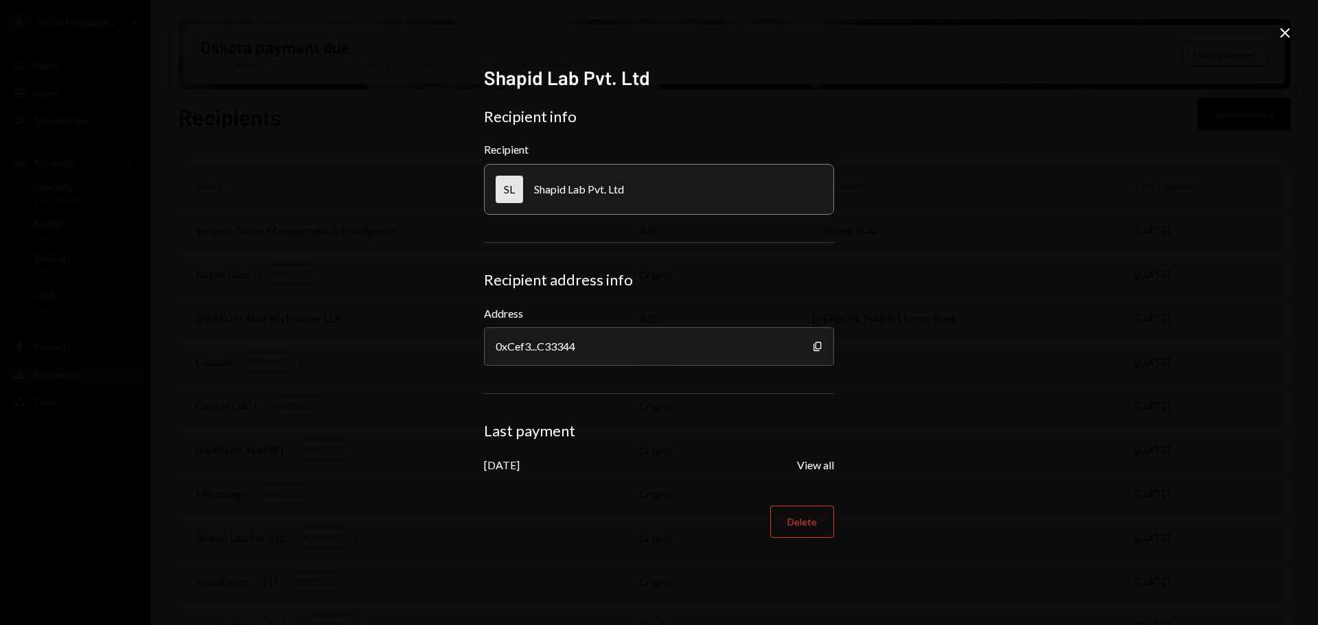
click at [1283, 32] on icon at bounding box center [1285, 33] width 10 height 10
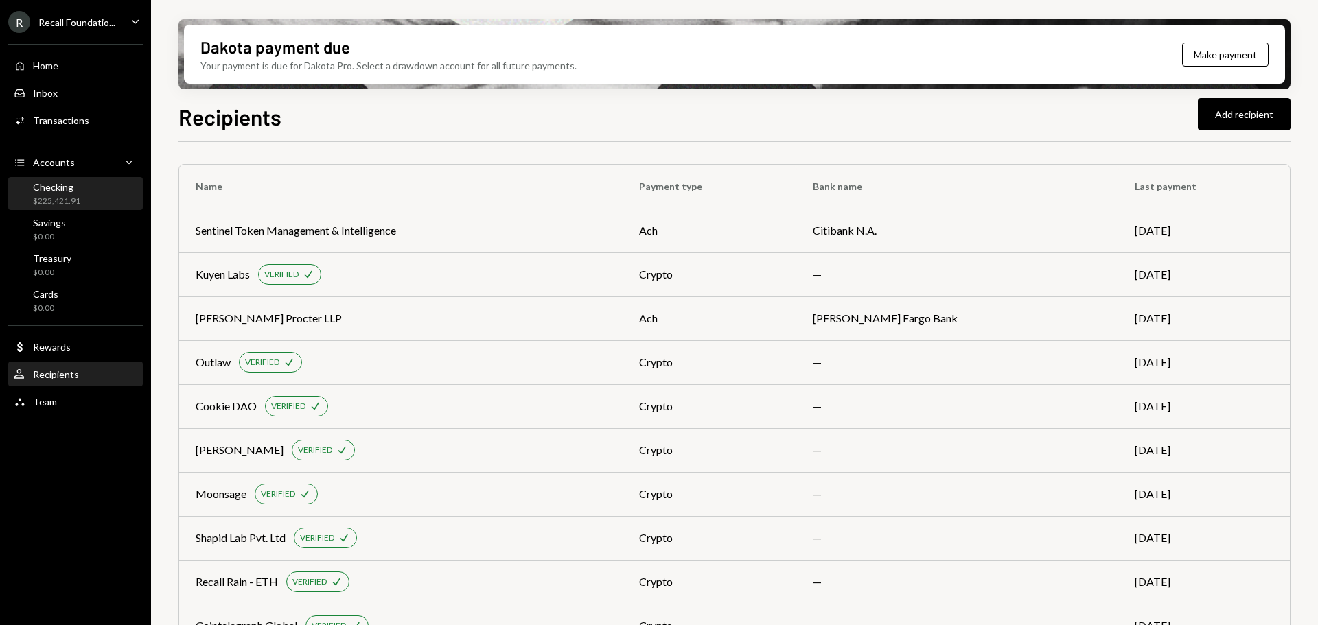
click at [86, 191] on div "Checking $225,421.91" at bounding box center [76, 194] width 124 height 26
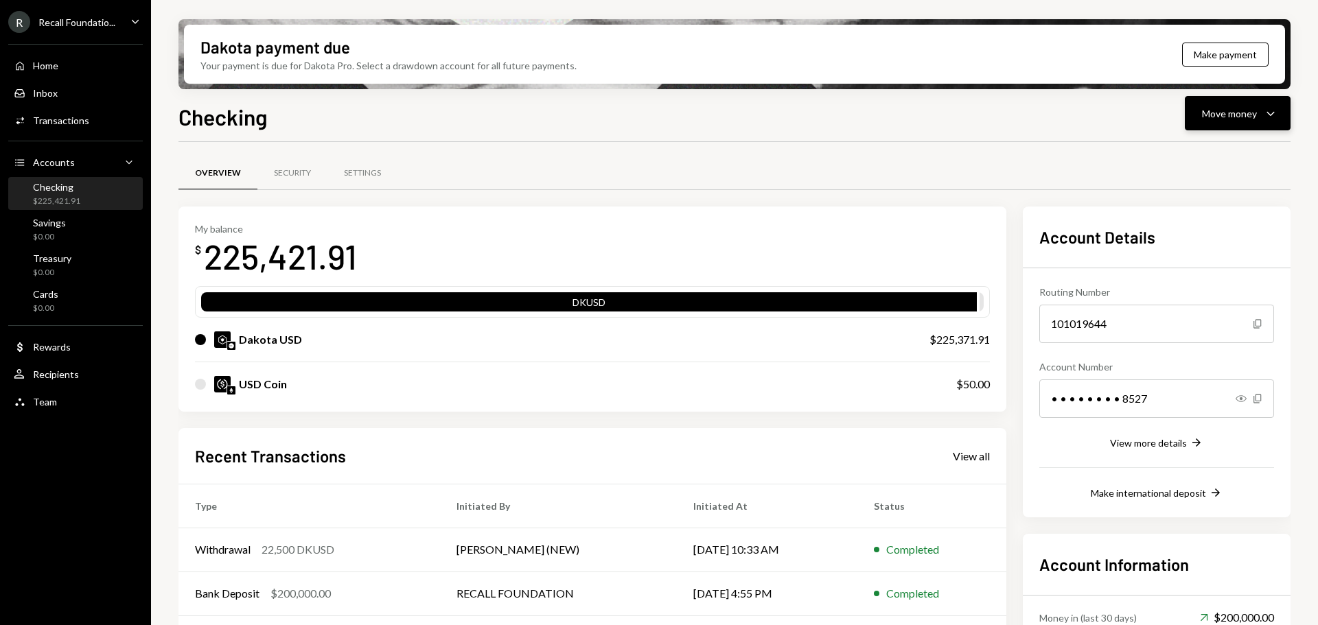
drag, startPoint x: 1229, startPoint y: 115, endPoint x: 1215, endPoint y: 131, distance: 21.4
click at [1228, 115] on div "Move money" at bounding box center [1229, 113] width 55 height 14
click at [1196, 160] on div "Send" at bounding box center [1226, 155] width 100 height 14
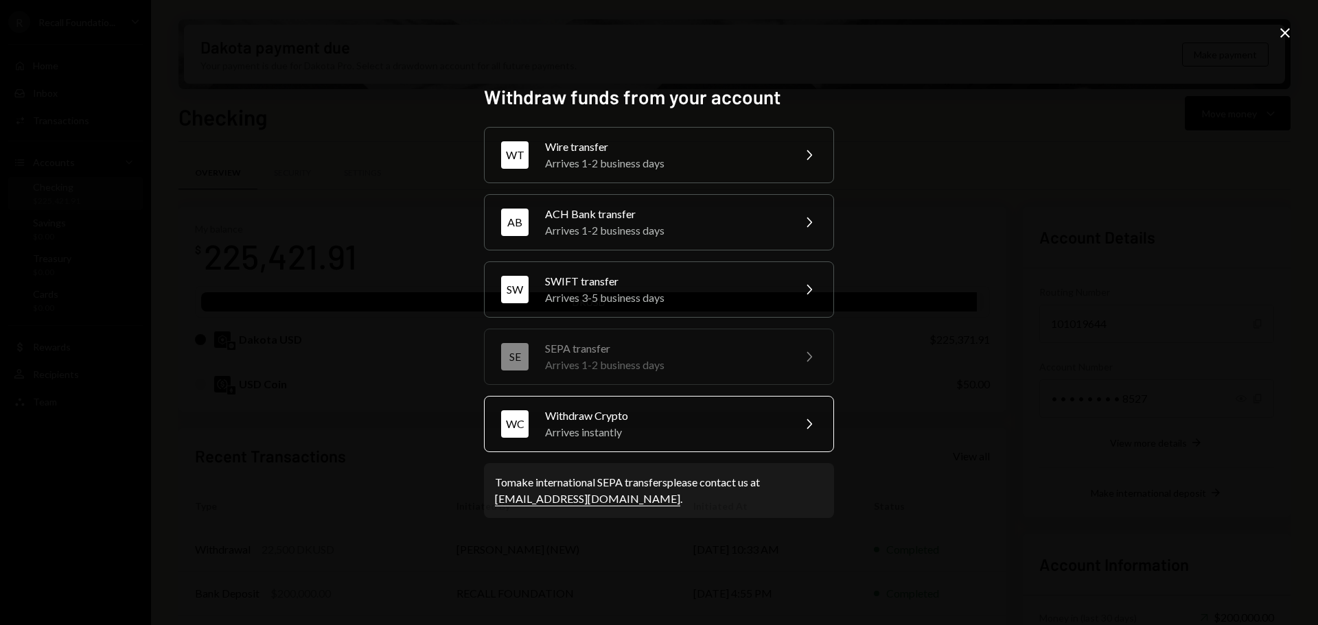
click at [640, 414] on div "Withdraw Crypto" at bounding box center [664, 416] width 239 height 16
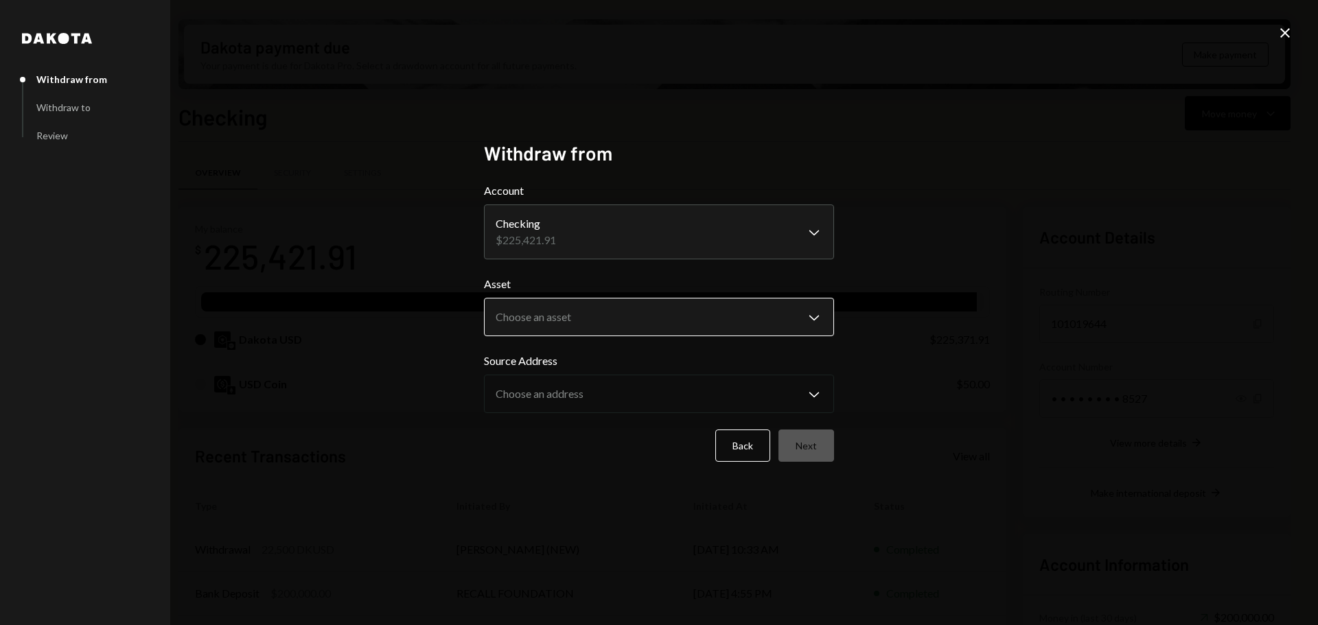
click at [594, 327] on body "R Recall Foundatio... Caret Down Home Home Inbox Inbox Activities Transactions …" at bounding box center [659, 312] width 1318 height 625
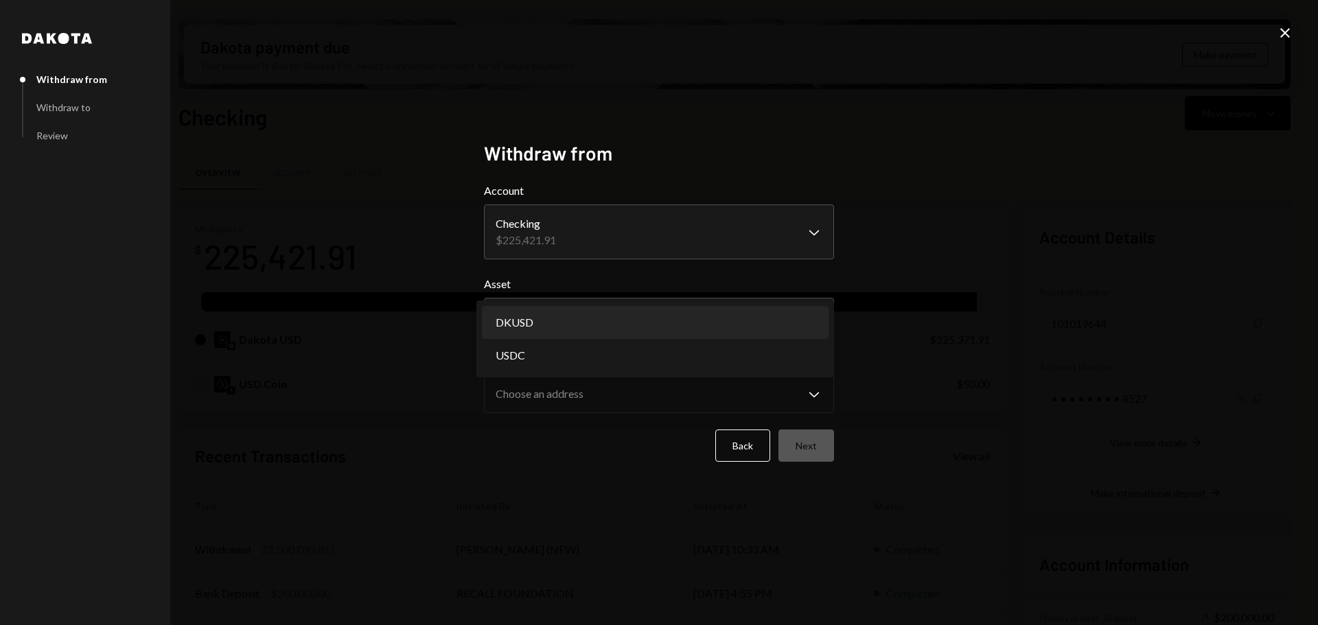
select select "*****"
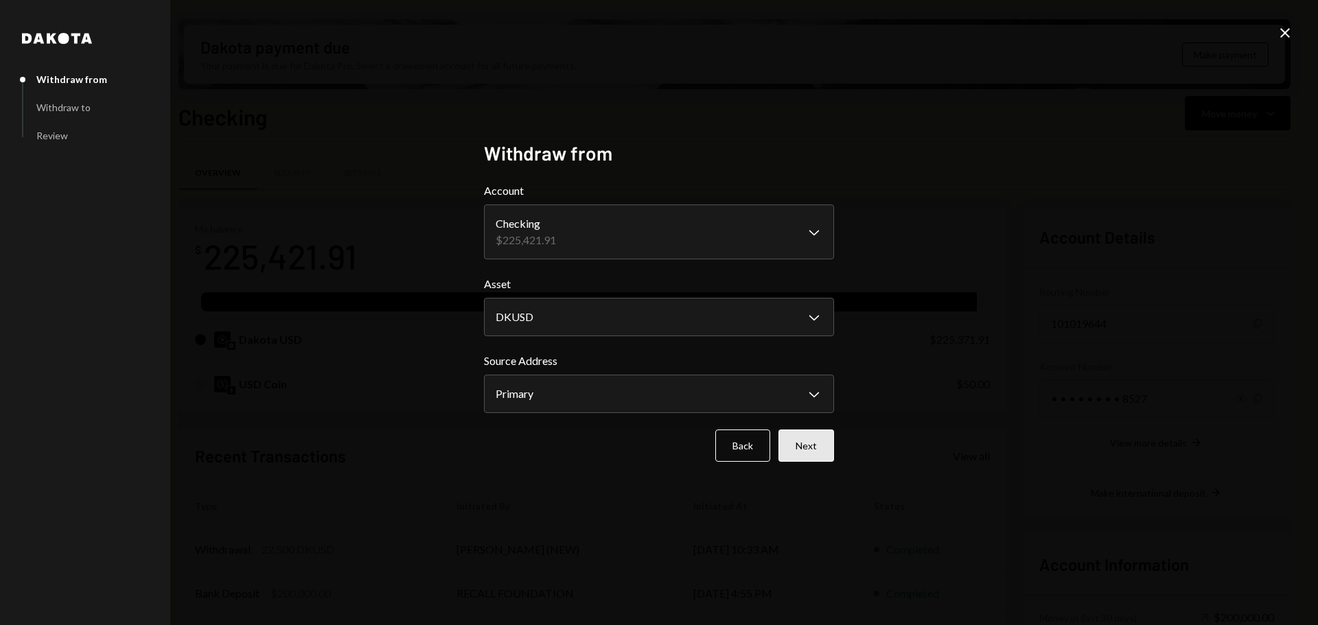
click at [797, 438] on button "Next" at bounding box center [806, 446] width 56 height 32
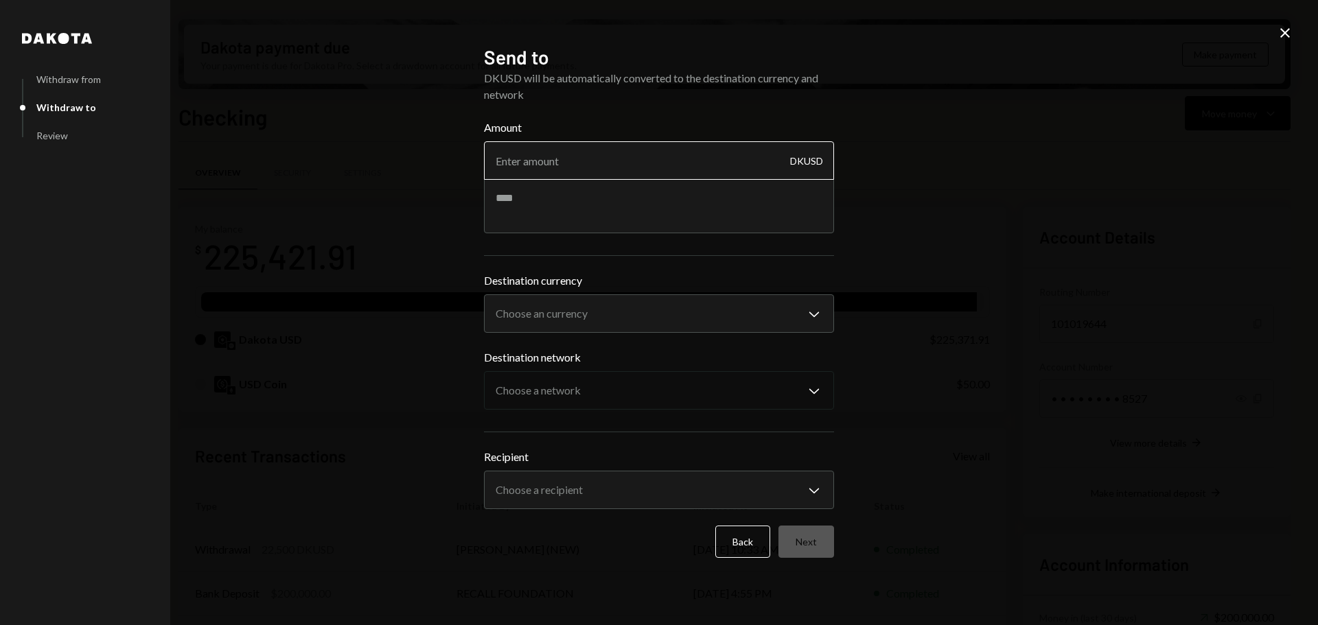
click at [557, 155] on input "Amount" at bounding box center [659, 160] width 350 height 38
type input "2000"
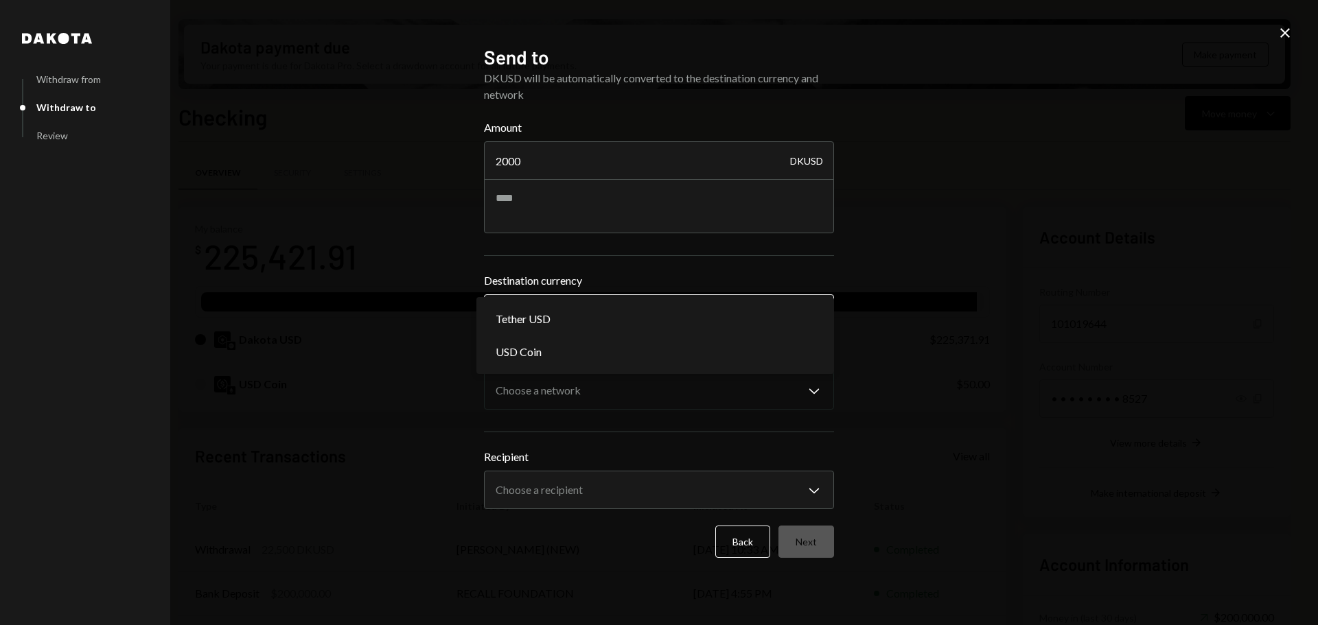
click at [587, 318] on body "R Recall Foundatio... Caret Down Home Home Inbox Inbox Activities Transactions …" at bounding box center [659, 312] width 1318 height 625
select select "****"
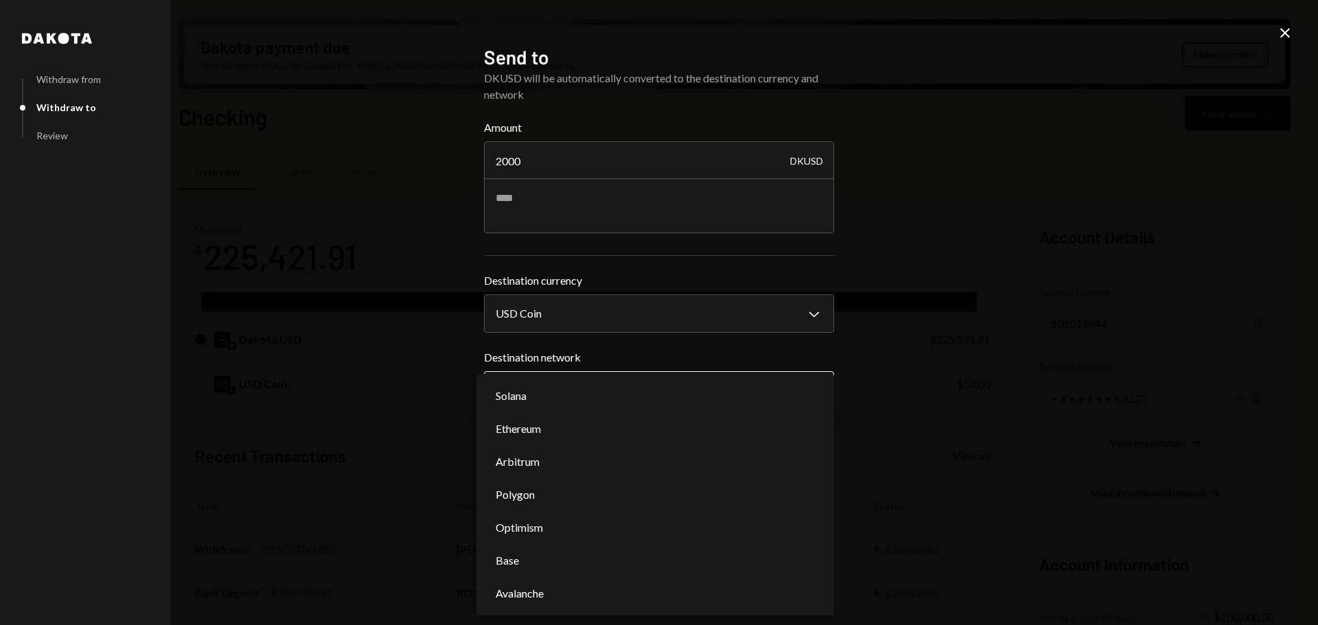
click at [556, 399] on body "R Recall Foundatio... Caret Down Home Home Inbox Inbox Activities Transactions …" at bounding box center [659, 312] width 1318 height 625
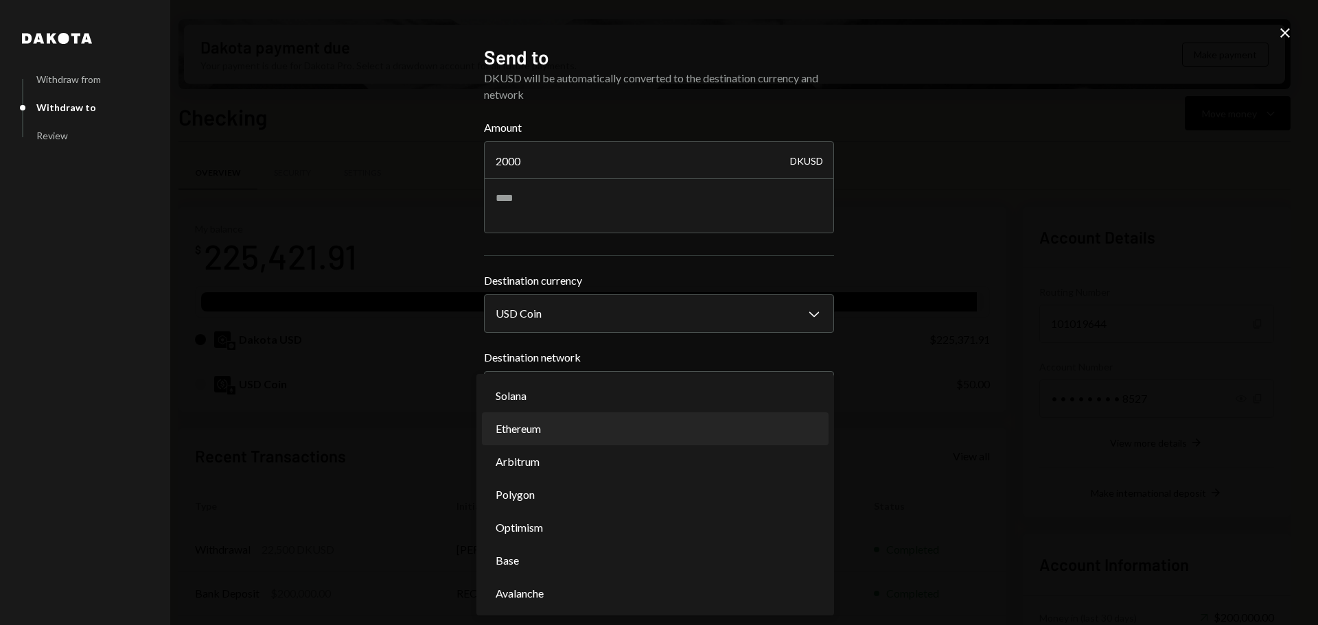
select select "**********"
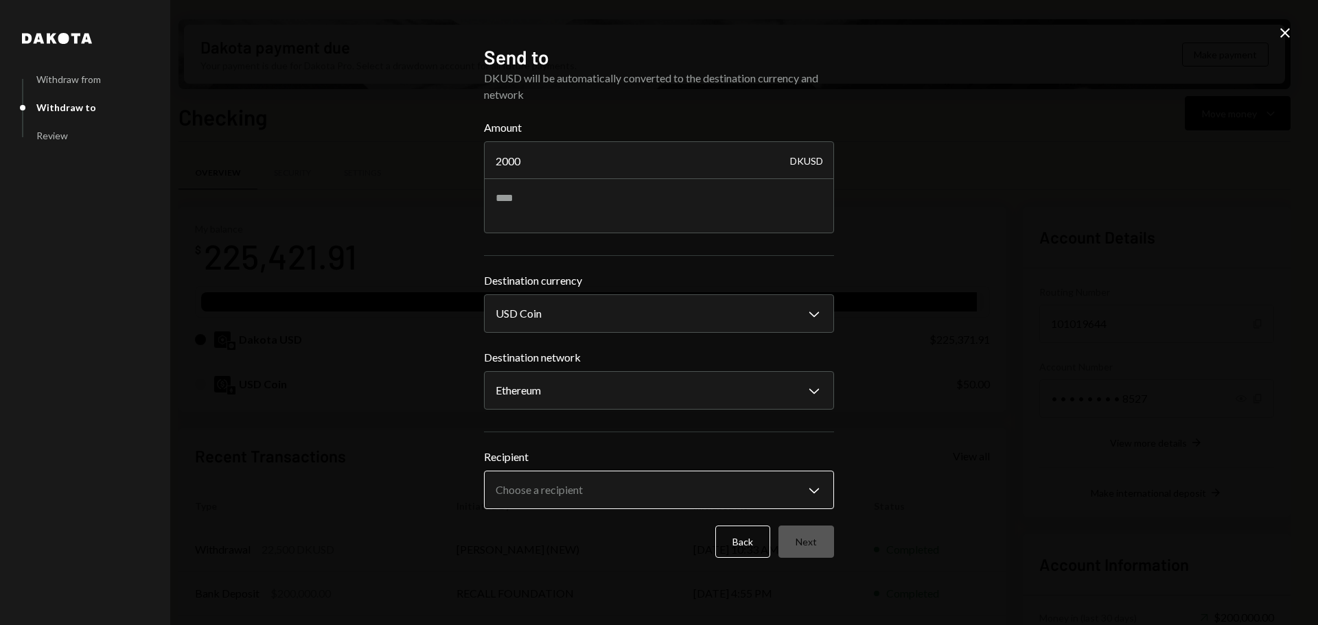
click at [618, 492] on body "R Recall Foundatio... Caret Down Home Home Inbox Inbox Activities Transactions …" at bounding box center [659, 312] width 1318 height 625
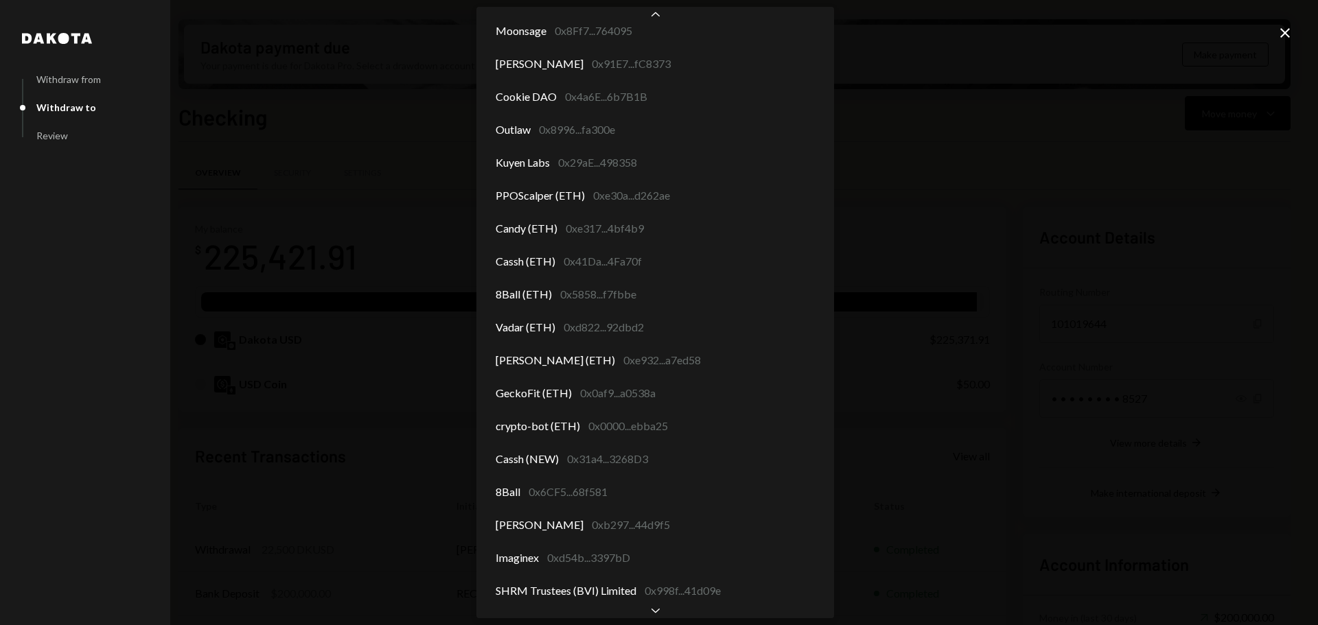
scroll to position [141, 0]
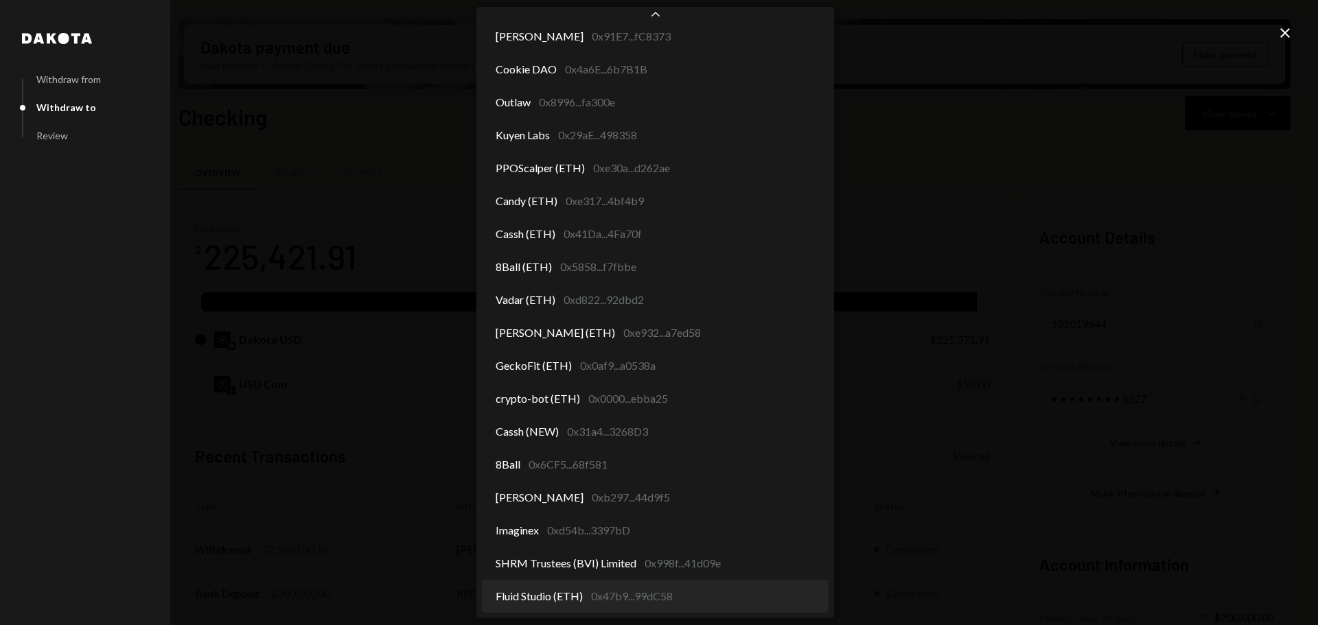
select select "**********"
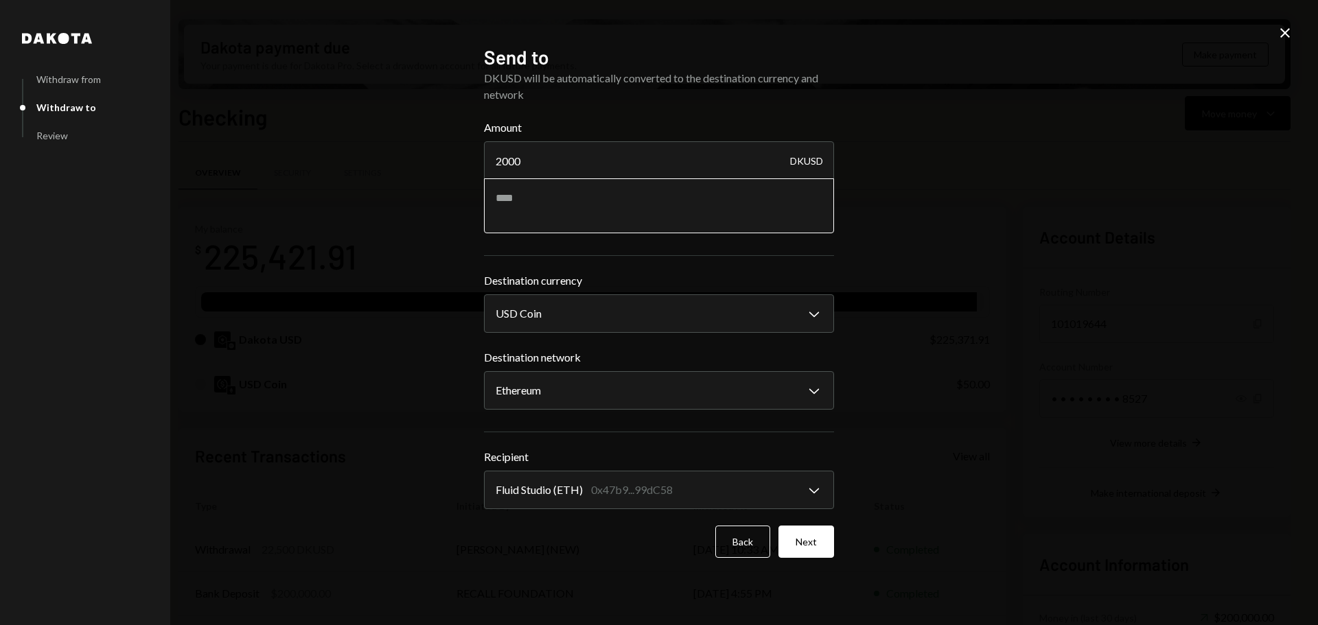
click at [546, 189] on textarea at bounding box center [659, 205] width 350 height 55
type textarea "**********"
click at [812, 546] on button "Next" at bounding box center [806, 542] width 56 height 32
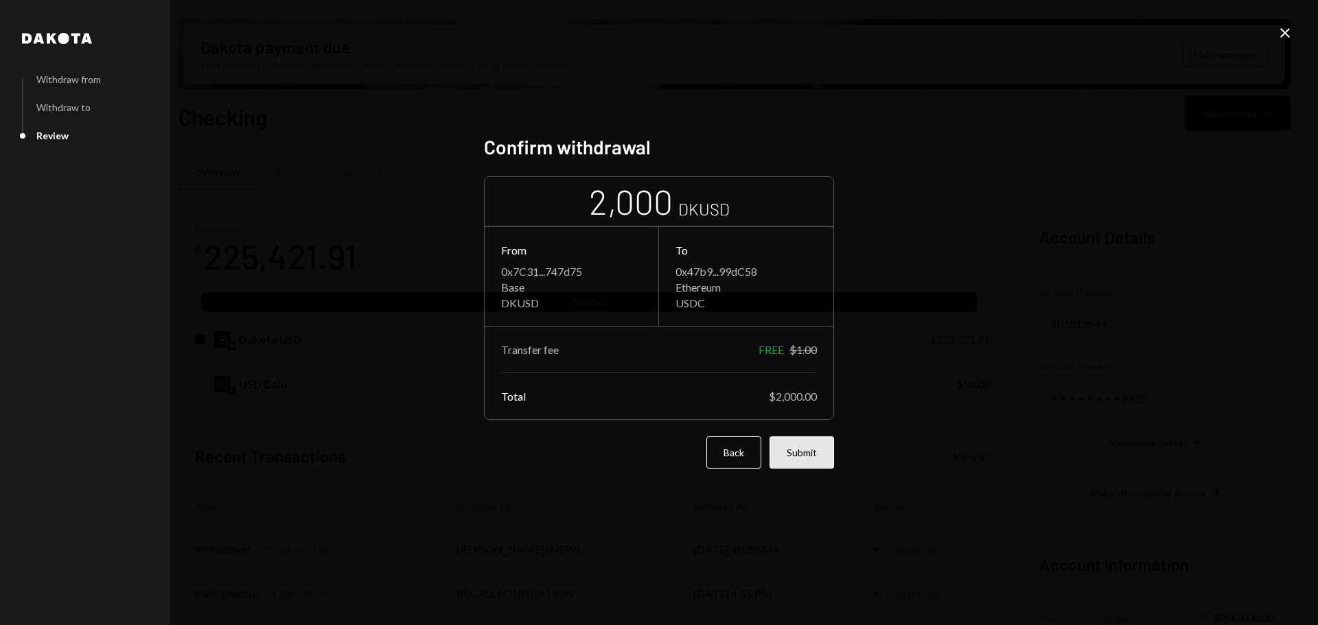
click at [816, 447] on button "Submit" at bounding box center [801, 452] width 65 height 32
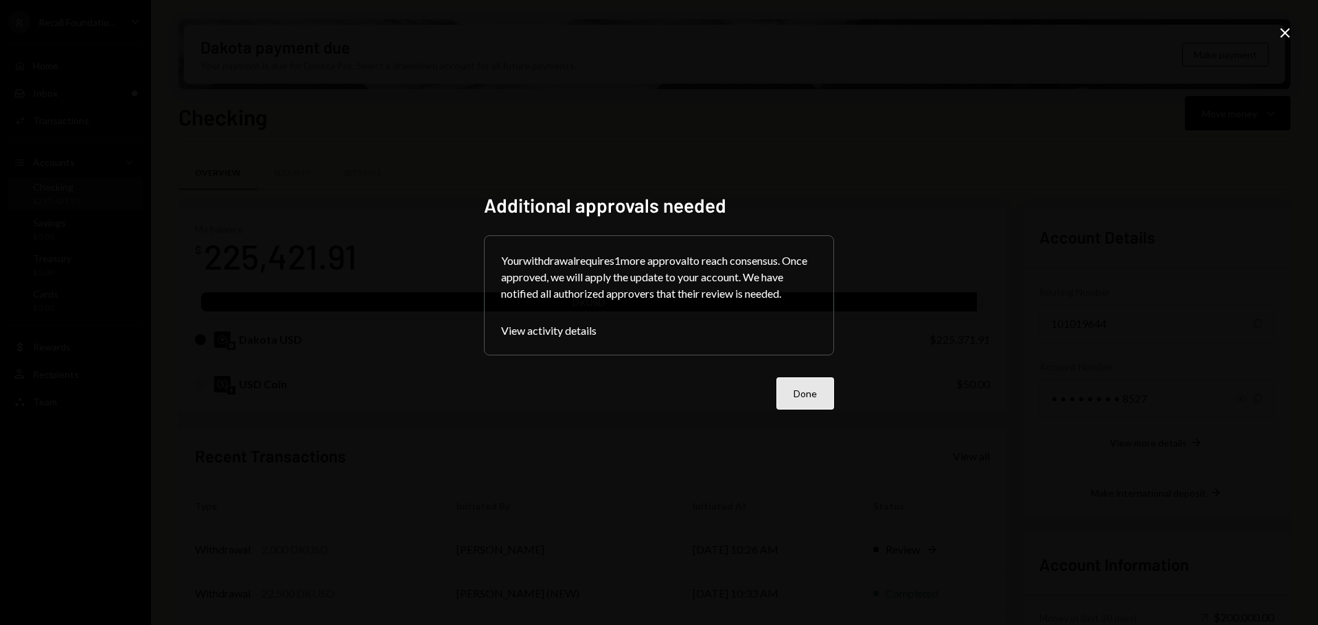
click at [810, 391] on button "Done" at bounding box center [805, 393] width 58 height 32
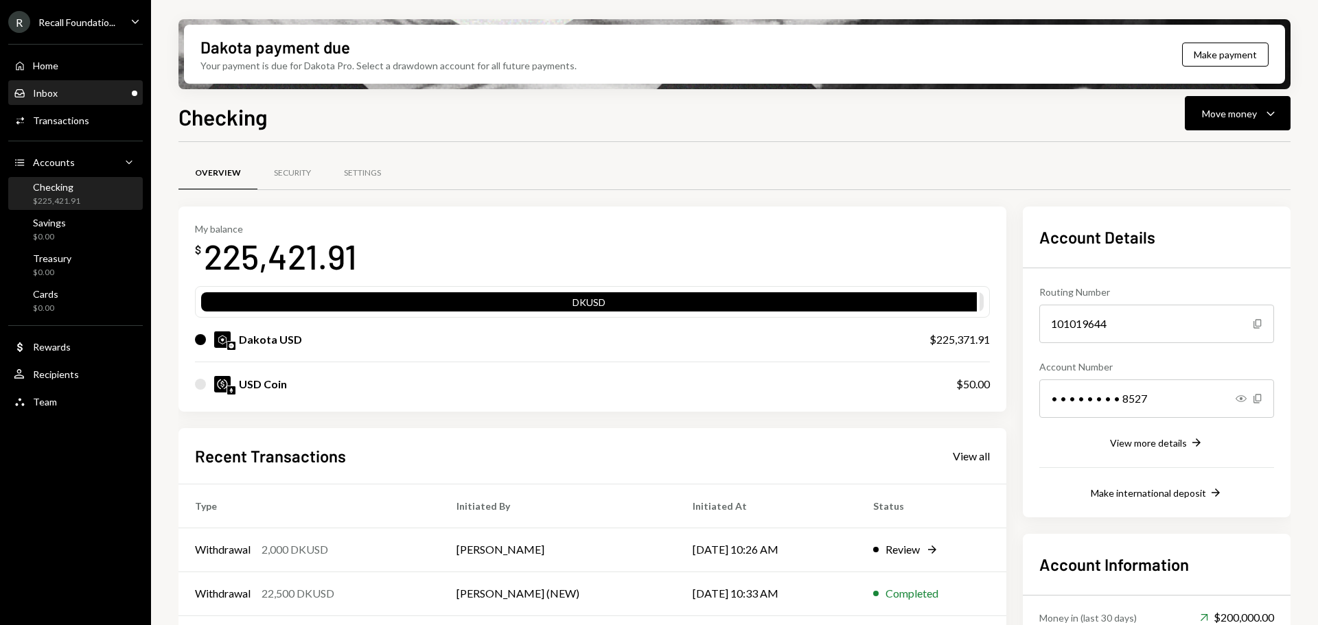
click at [74, 87] on div "Inbox Inbox" at bounding box center [76, 93] width 124 height 12
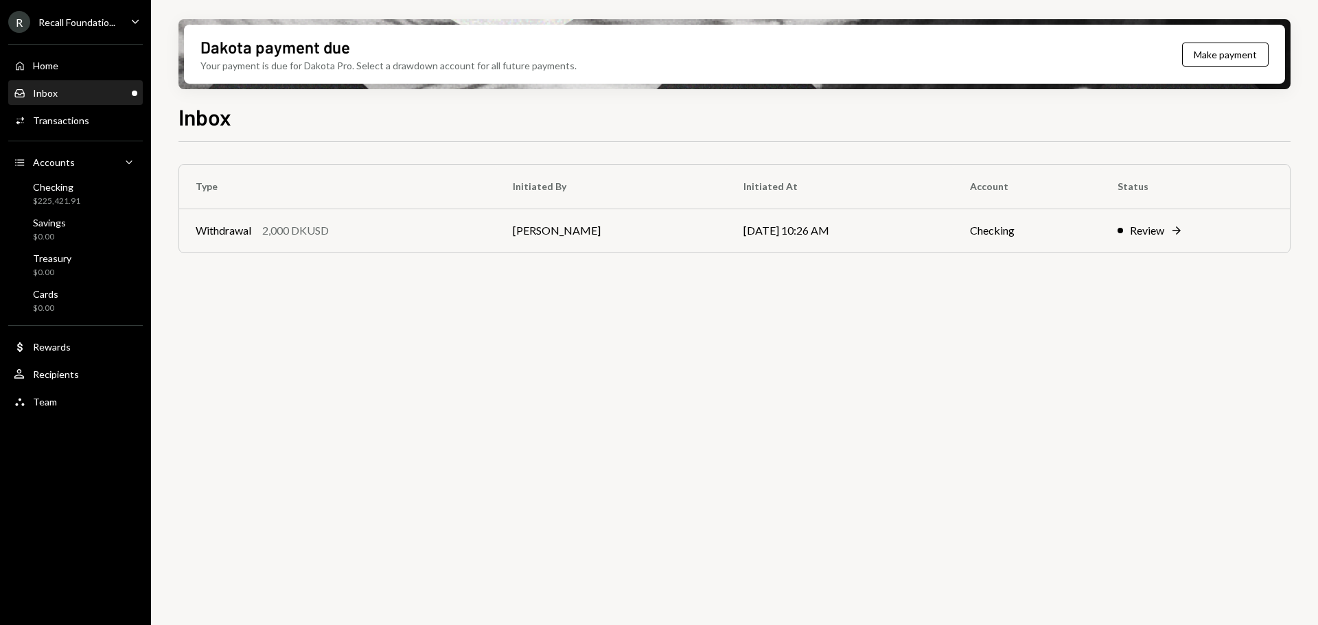
click at [54, 96] on div "Inbox" at bounding box center [45, 93] width 25 height 12
click at [86, 15] on div "R Recall Foundatio..." at bounding box center [61, 22] width 107 height 22
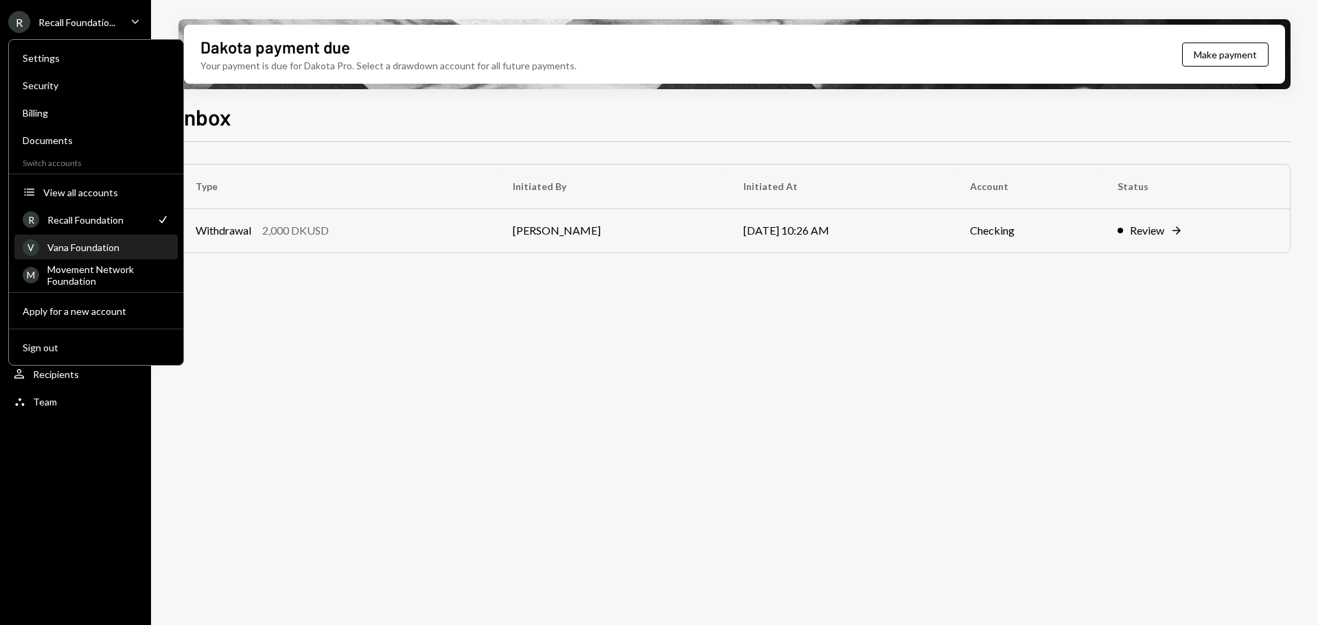
click at [81, 244] on div "Vana Foundation" at bounding box center [108, 248] width 122 height 12
